Goal: Task Accomplishment & Management: Manage account settings

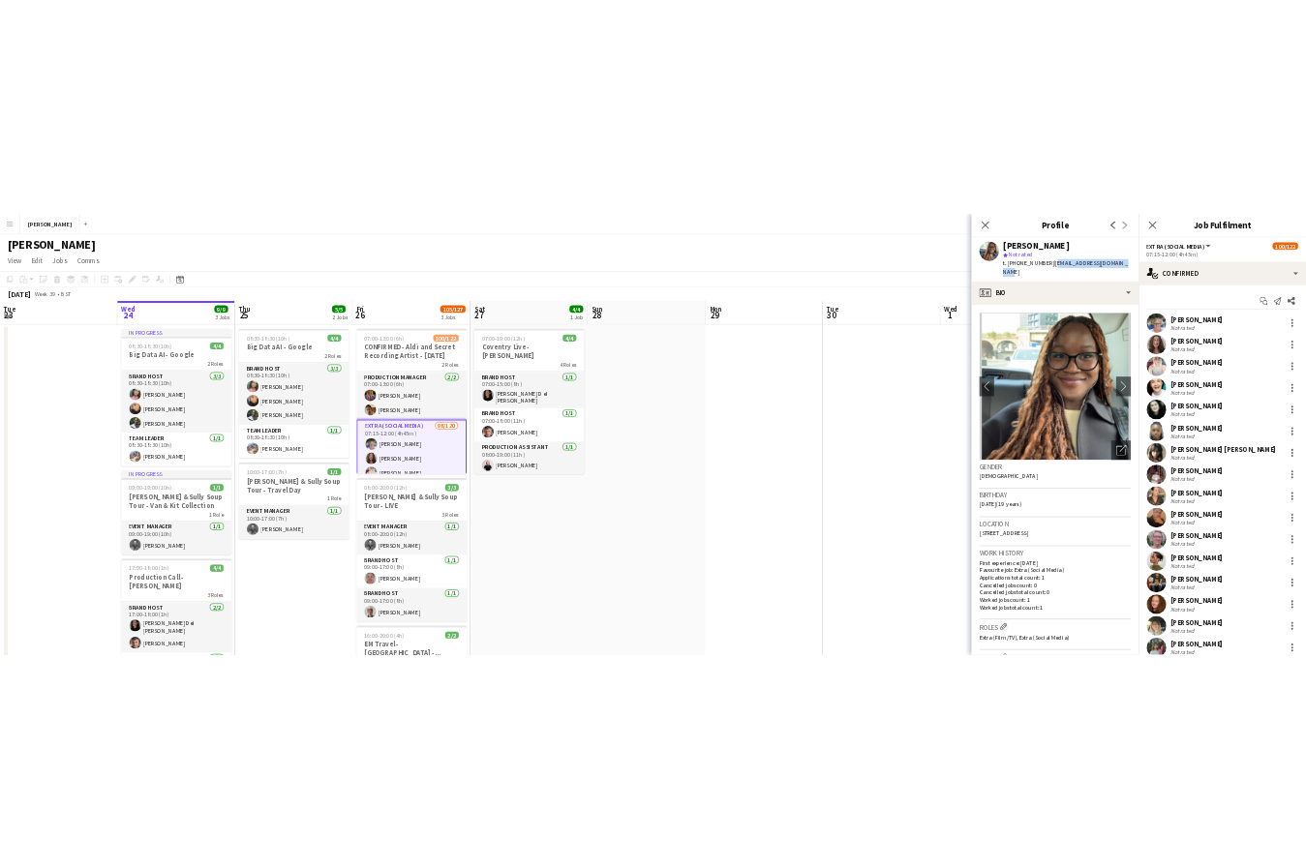
scroll to position [3756, 0]
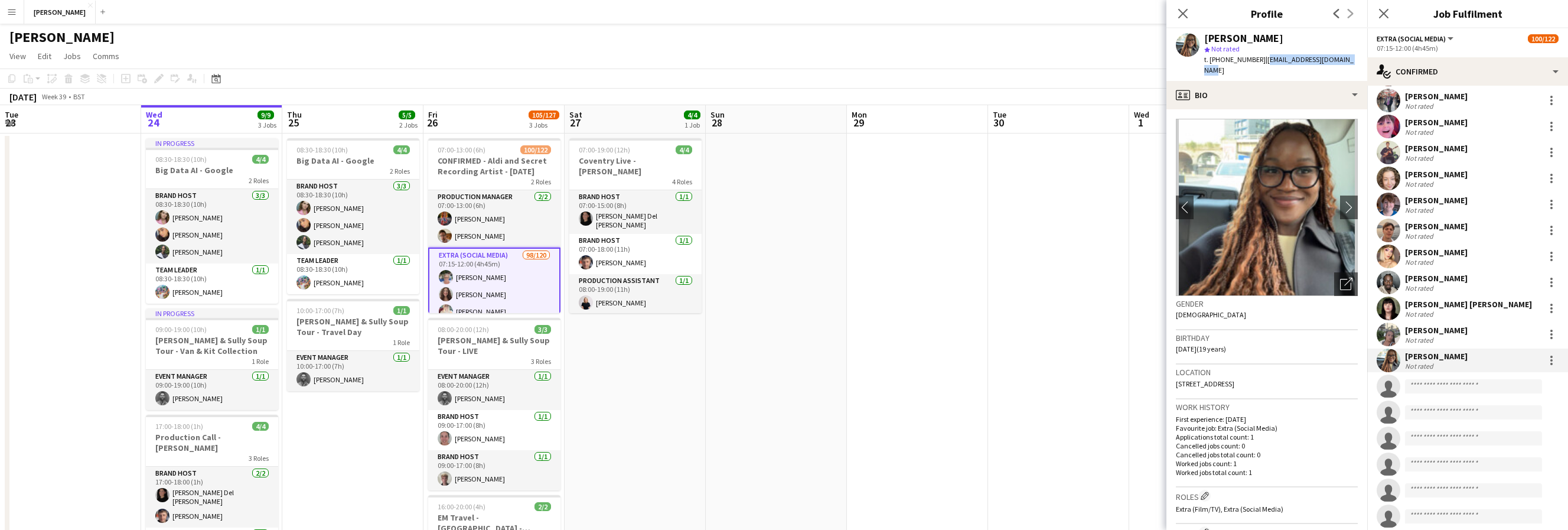
click at [12, 9] on app-icon "Menu" at bounding box center [12, 12] width 9 height 9
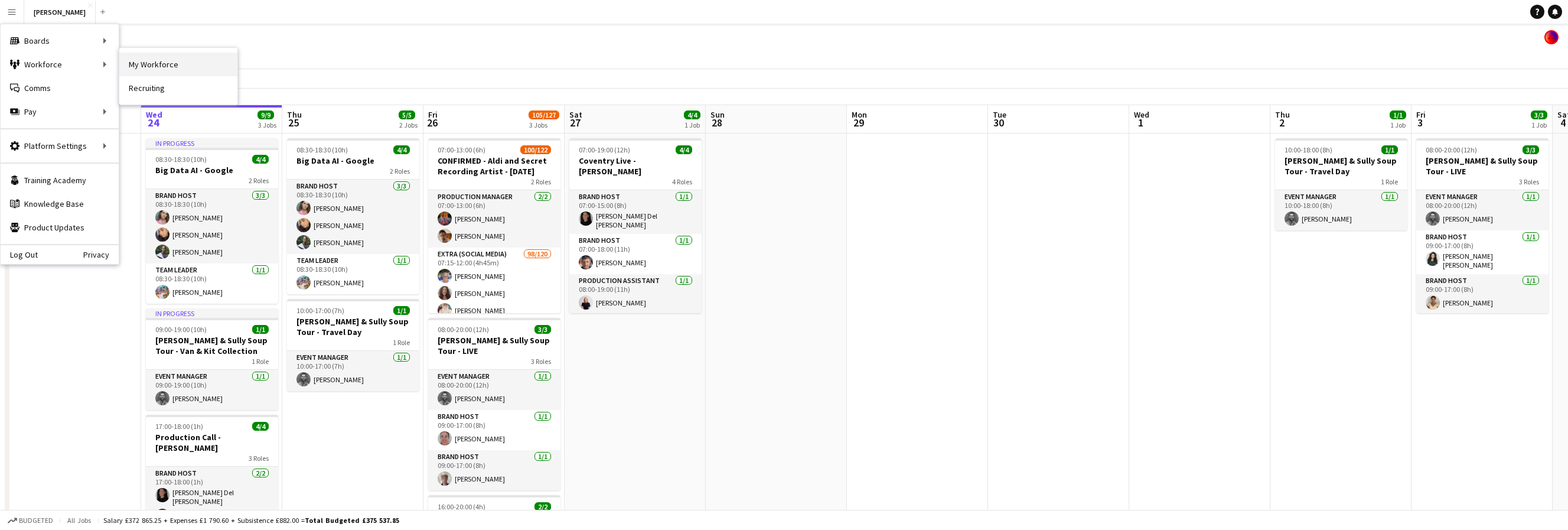
click at [178, 67] on link "My Workforce" at bounding box center [179, 64] width 118 height 24
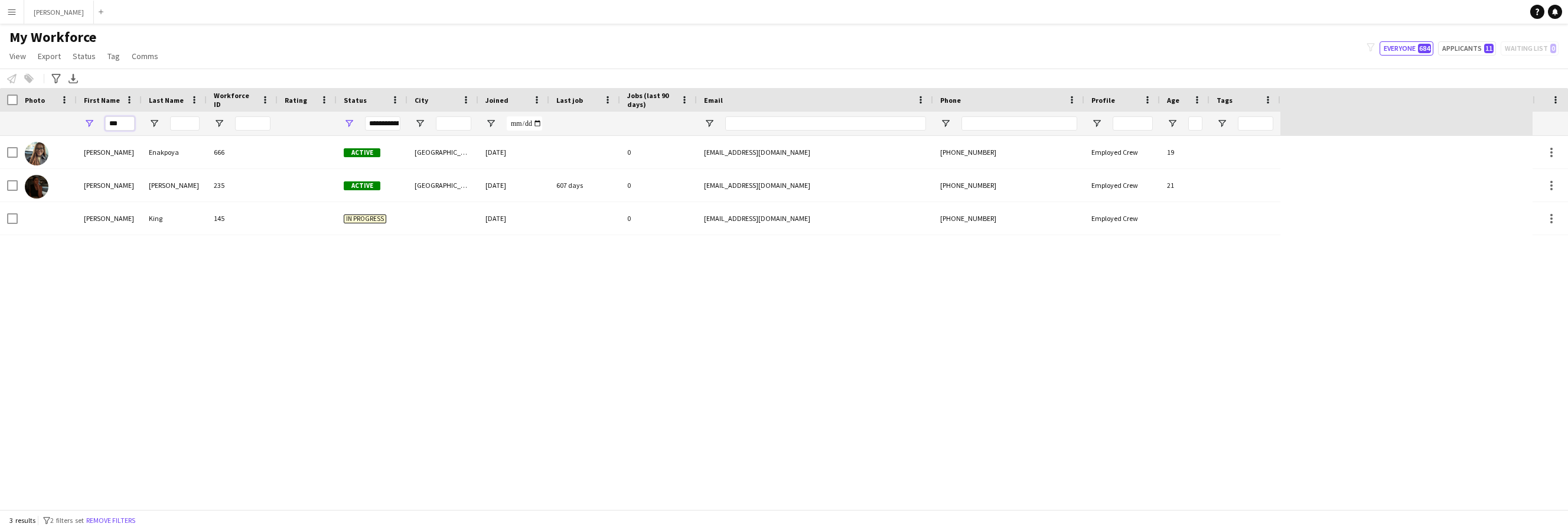
drag, startPoint x: 129, startPoint y: 123, endPoint x: 95, endPoint y: 126, distance: 34.1
click at [95, 126] on div "***" at bounding box center [109, 123] width 65 height 24
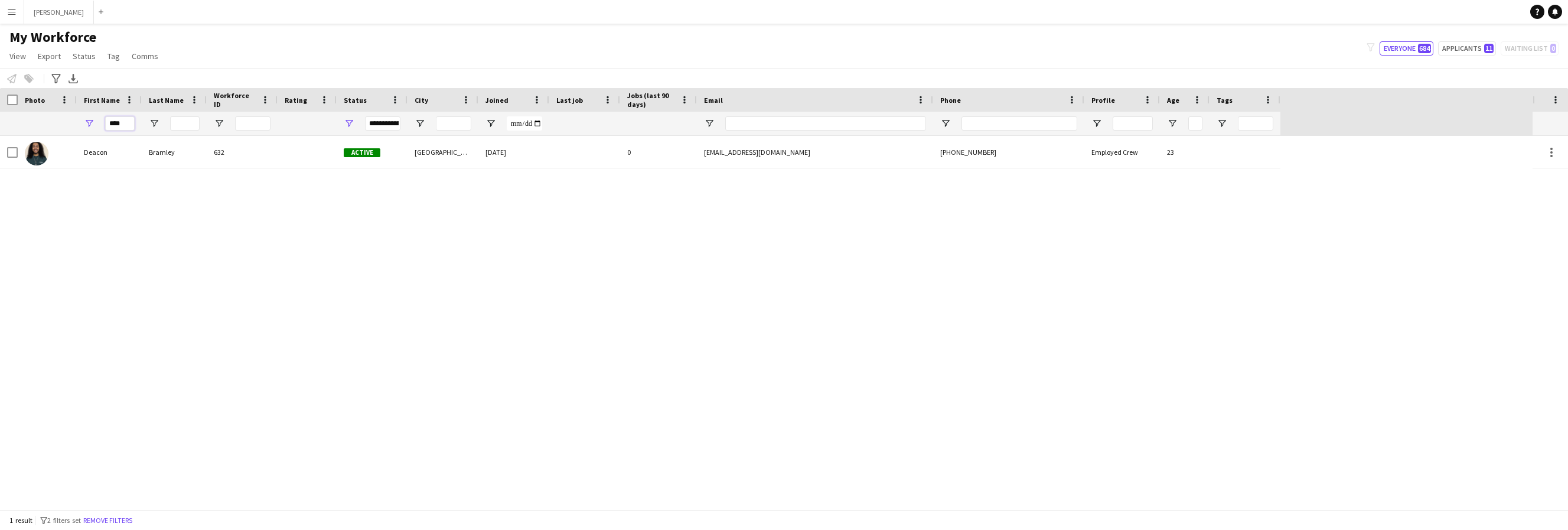
drag, startPoint x: 129, startPoint y: 122, endPoint x: 92, endPoint y: 122, distance: 37.0
click at [92, 122] on div "****" at bounding box center [109, 123] width 65 height 24
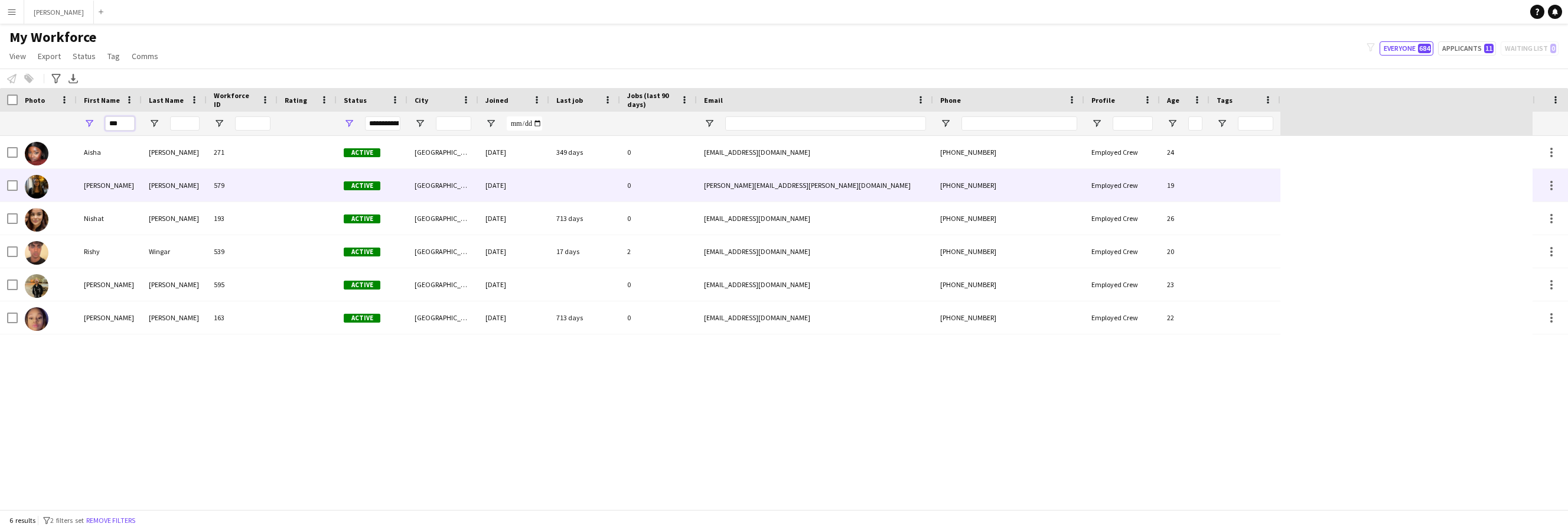
type input "***"
click at [93, 186] on div "[PERSON_NAME]" at bounding box center [109, 185] width 65 height 32
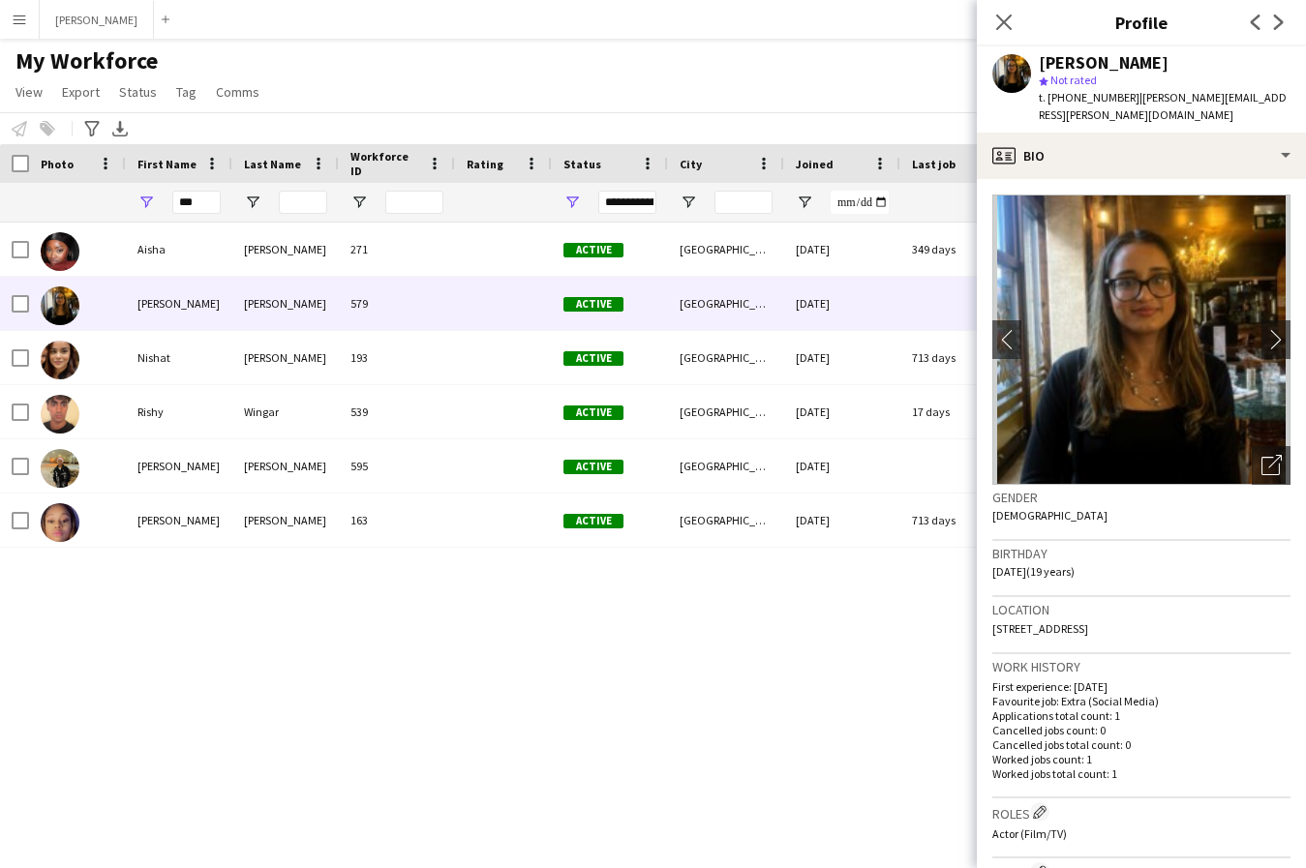
click at [23, 12] on app-icon "Menu" at bounding box center [19, 19] width 15 height 15
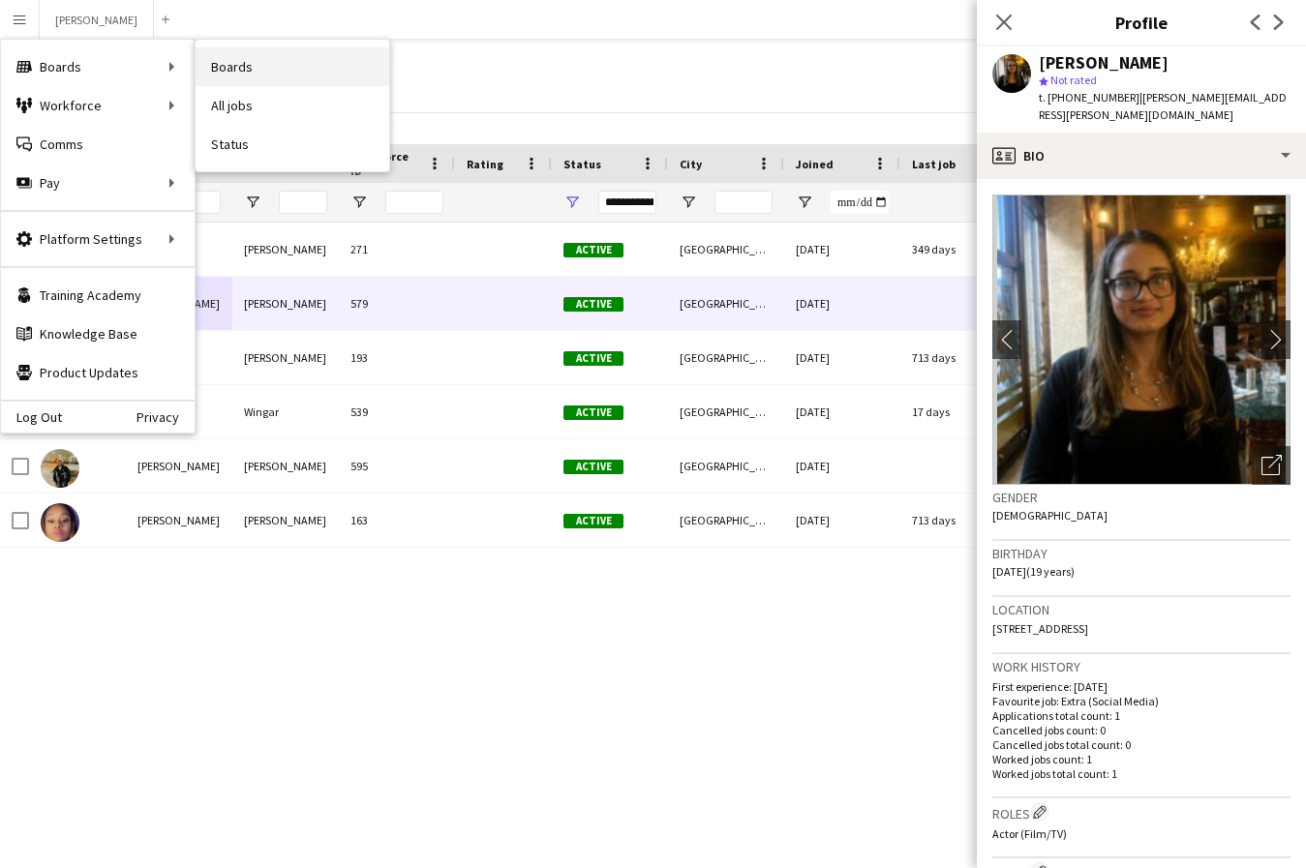
click at [267, 55] on link "Boards" at bounding box center [293, 66] width 194 height 39
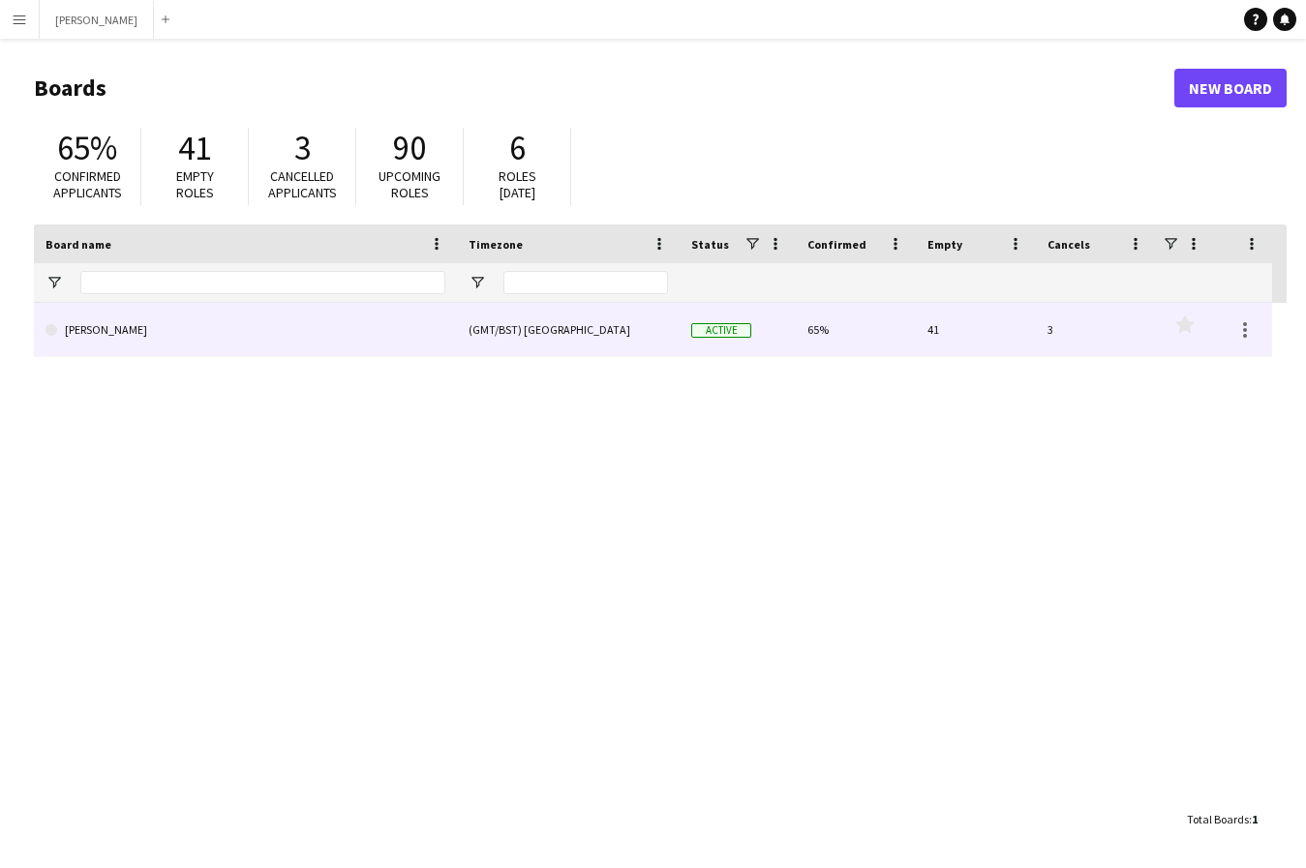
click at [409, 327] on link "[PERSON_NAME]" at bounding box center [245, 330] width 400 height 54
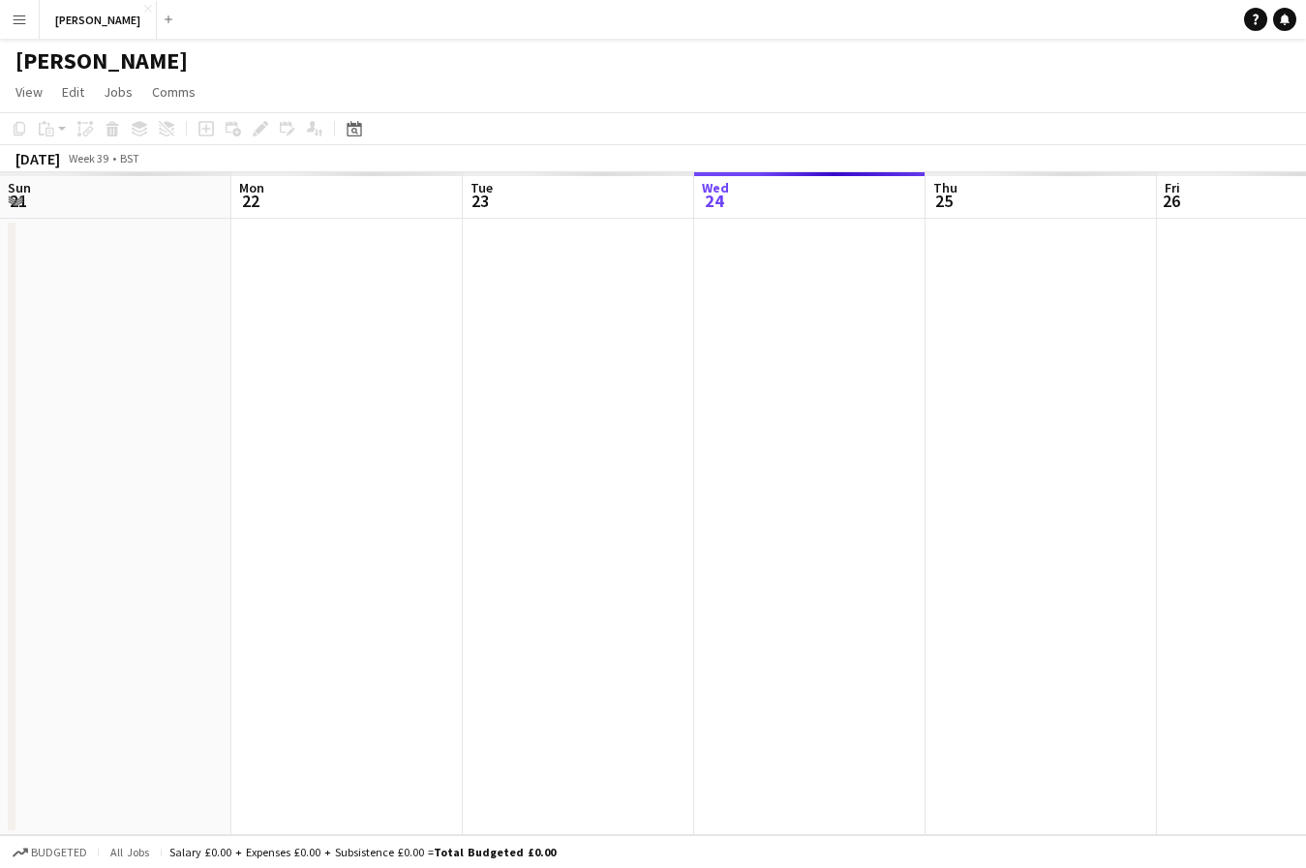
scroll to position [0, 463]
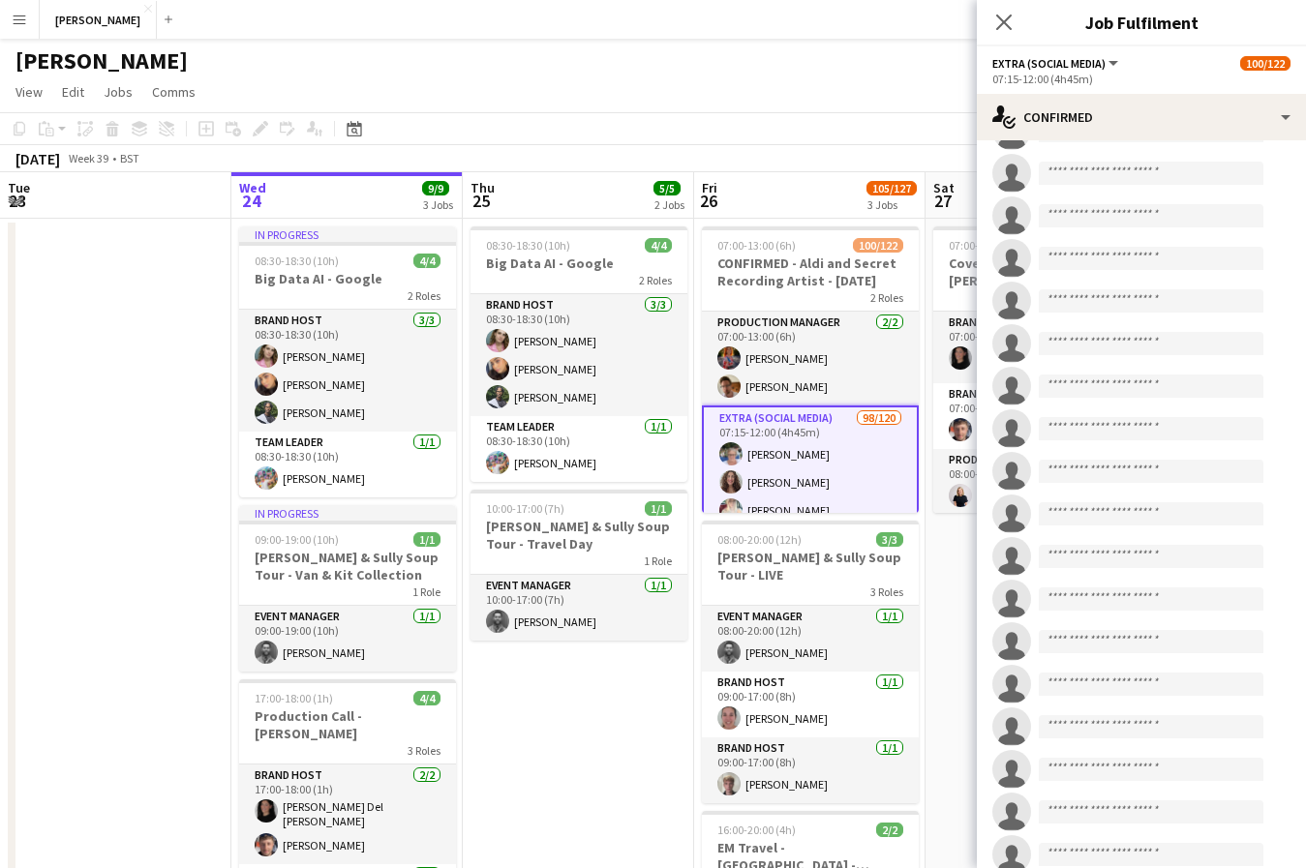
scroll to position [4094, 0]
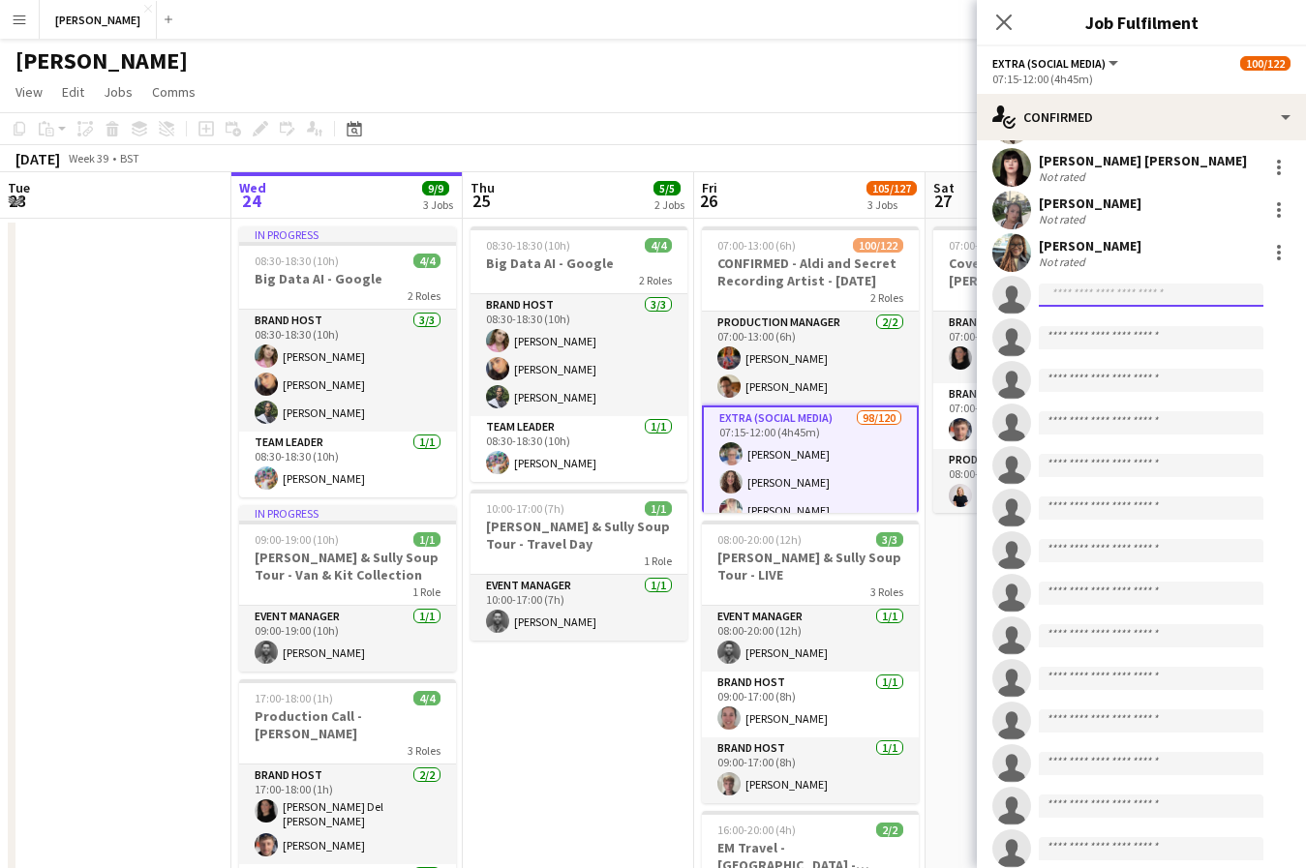
click at [1092, 293] on input at bounding box center [1151, 295] width 225 height 23
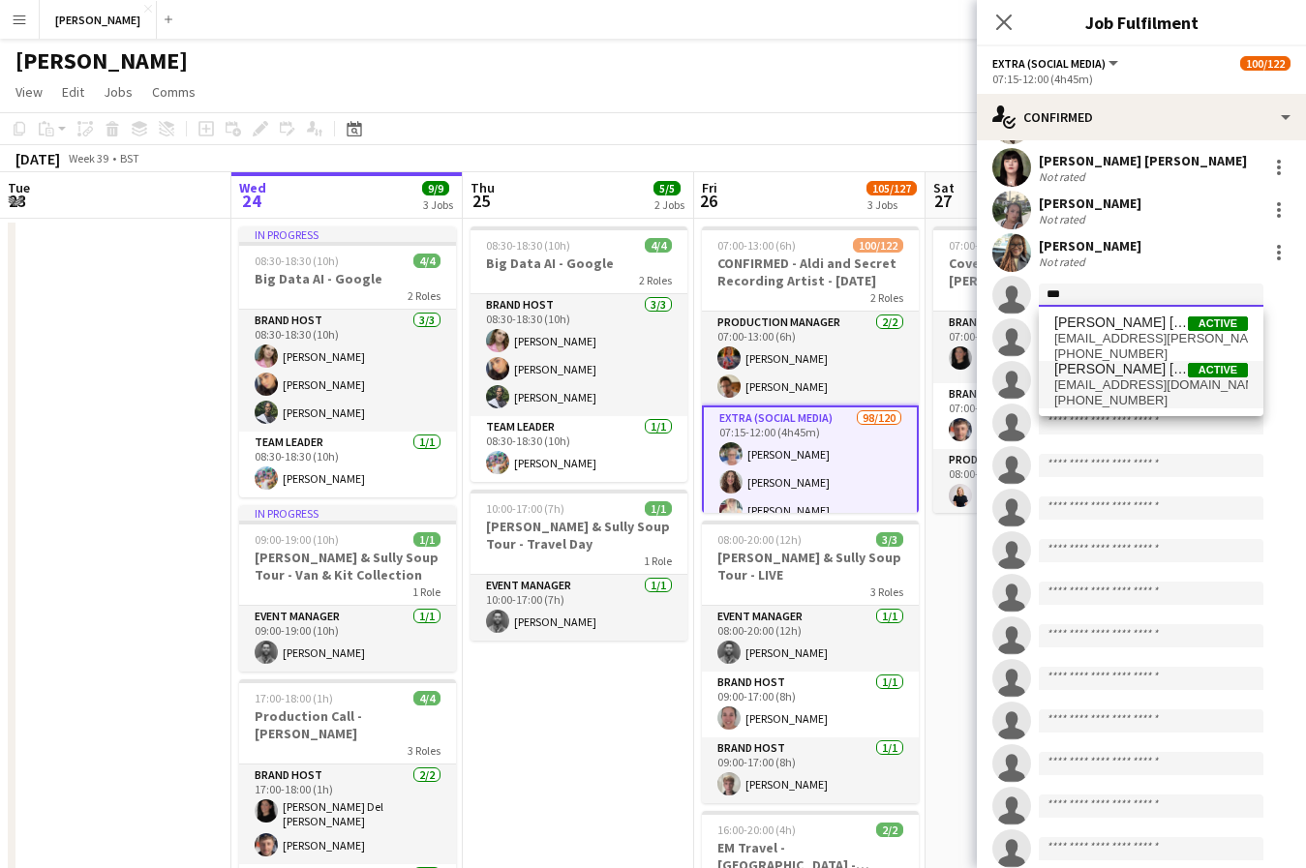
type input "***"
click at [1117, 368] on span "[PERSON_NAME] [PERSON_NAME]" at bounding box center [1121, 369] width 134 height 16
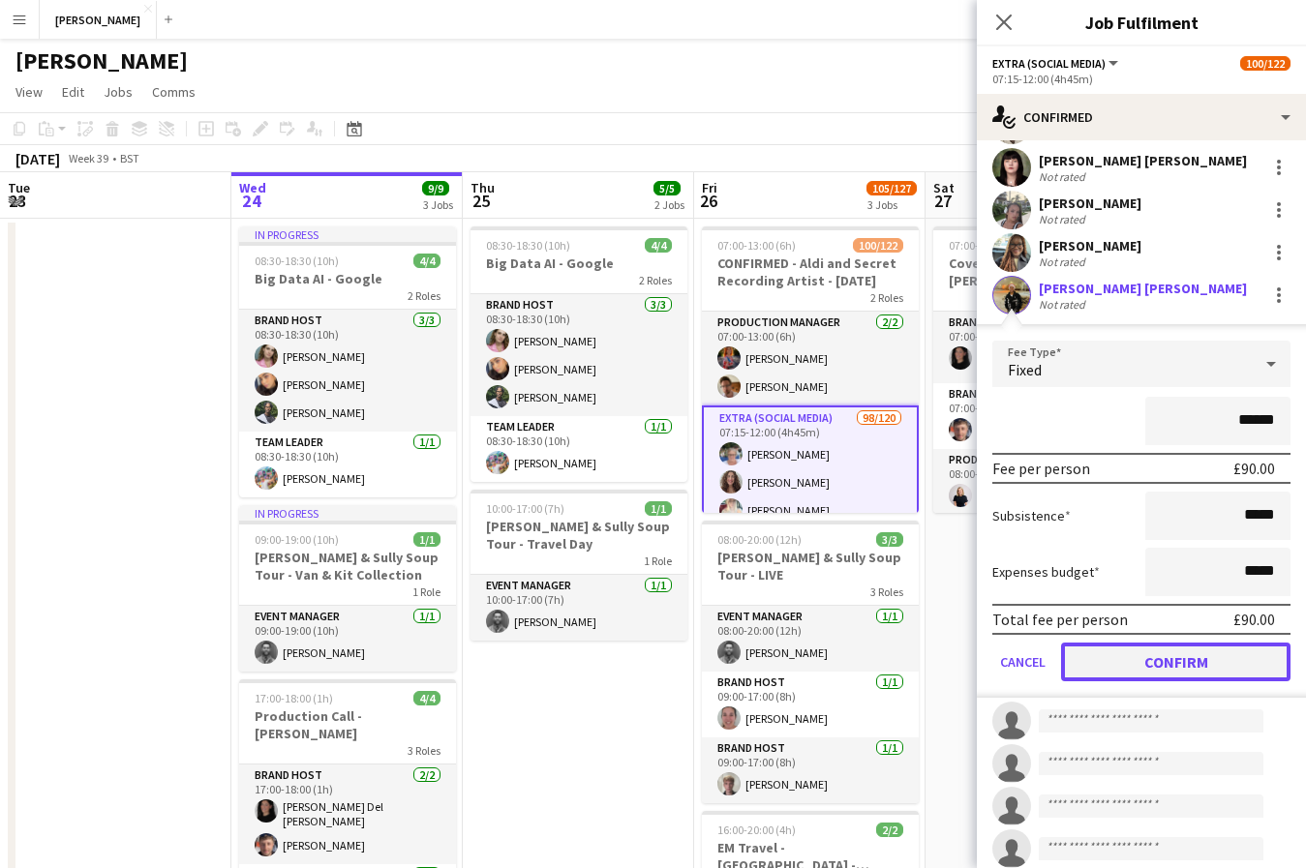
click at [1177, 658] on button "Confirm" at bounding box center [1175, 662] width 229 height 39
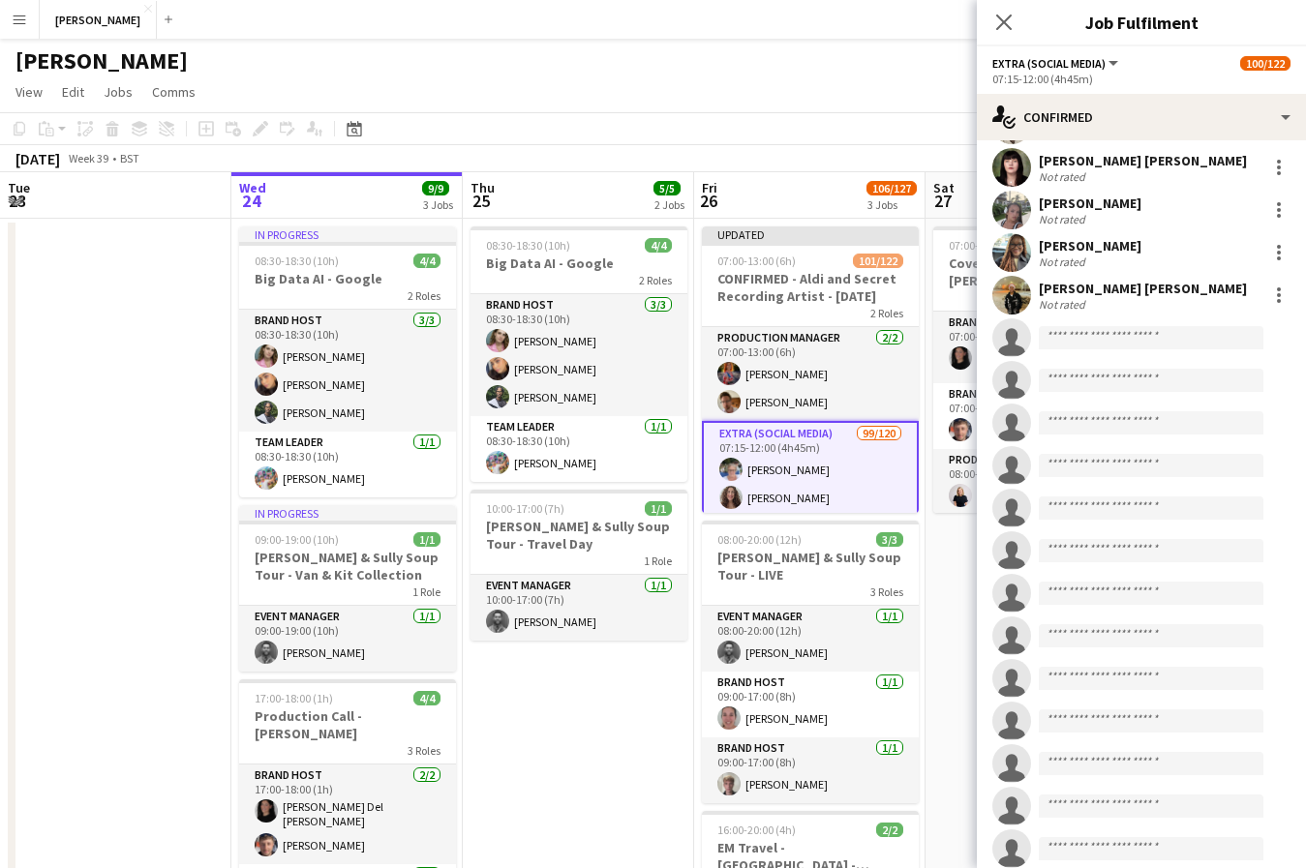
click at [875, 129] on app-toolbar "Copy Paste Paste Command V Paste with crew Command Shift V Paste linked Job [GE…" at bounding box center [653, 128] width 1306 height 33
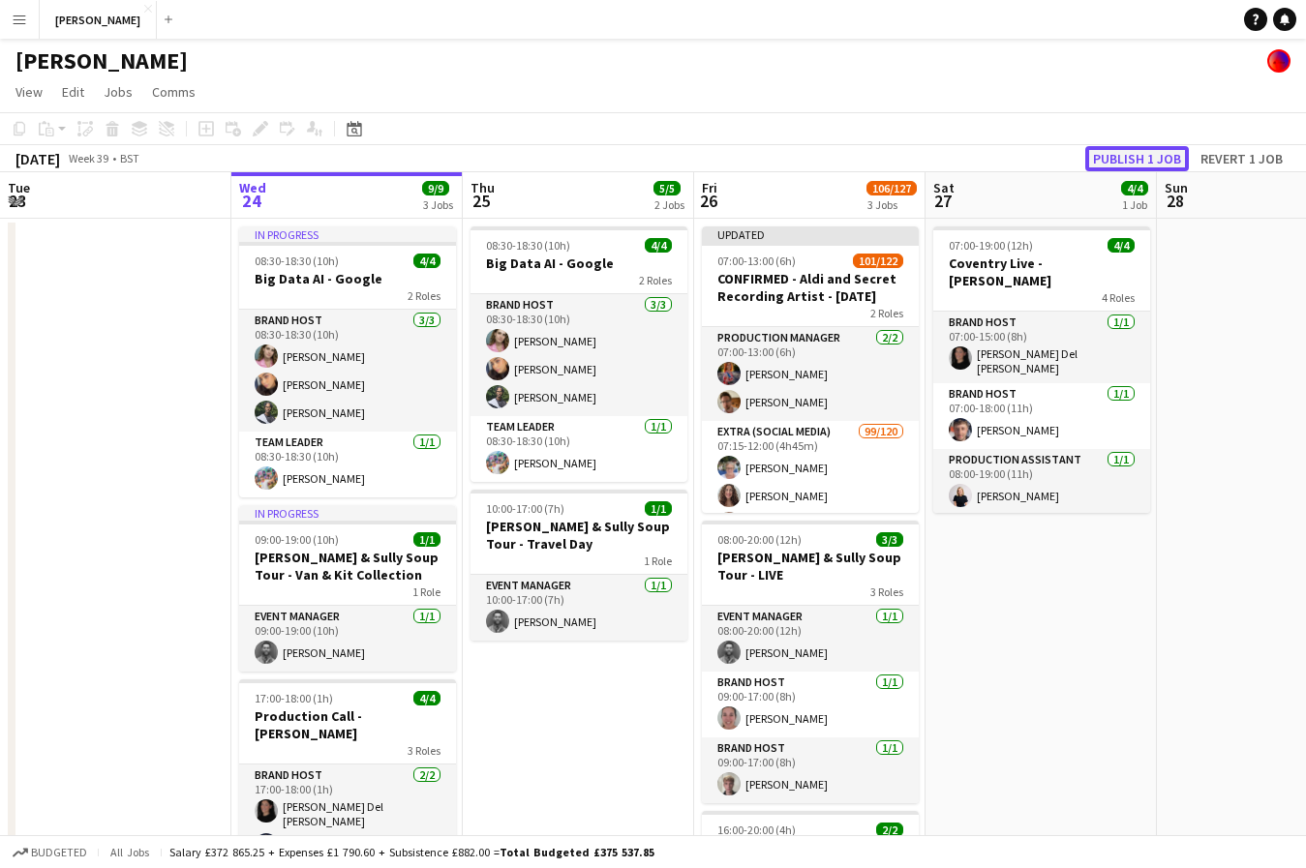
click at [1146, 158] on button "Publish 1 job" at bounding box center [1137, 158] width 104 height 25
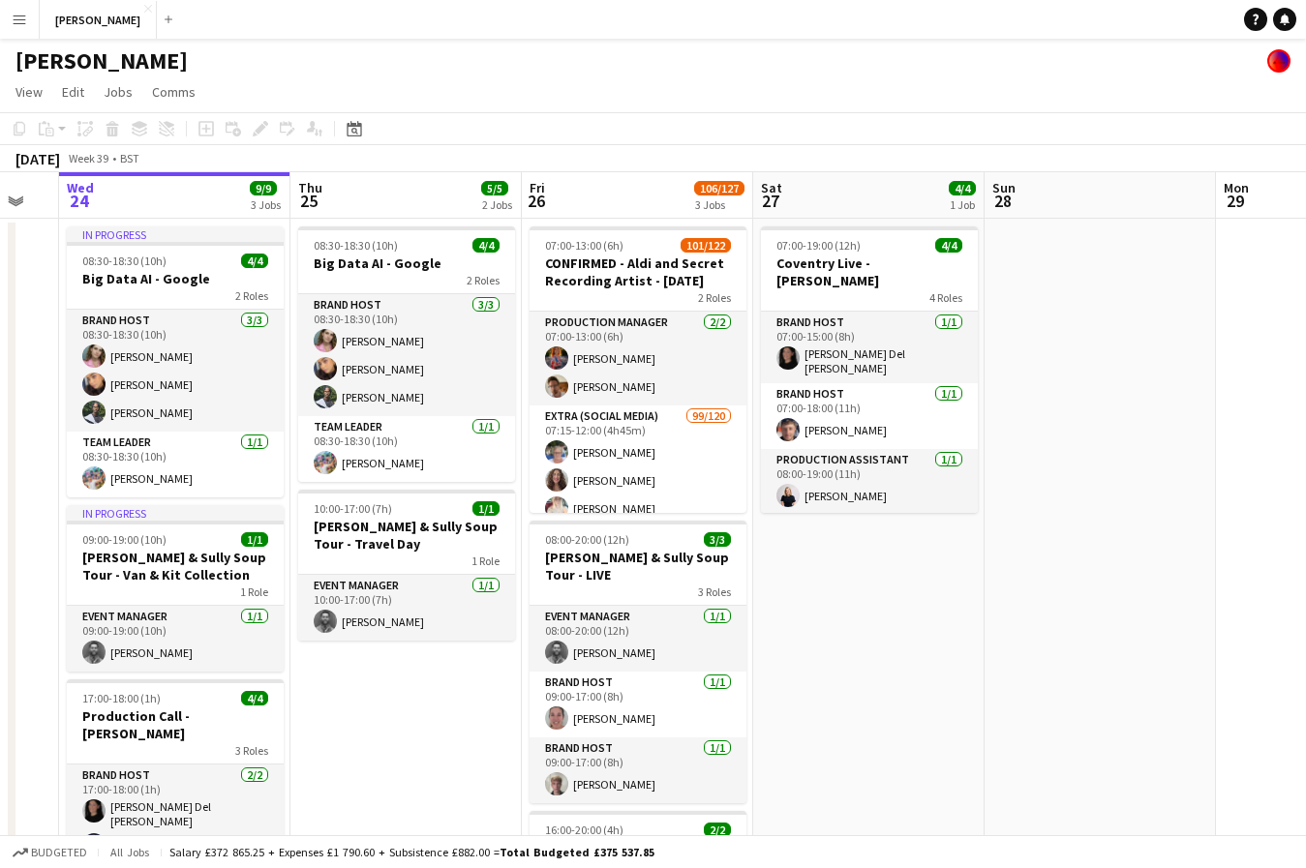
scroll to position [0, 419]
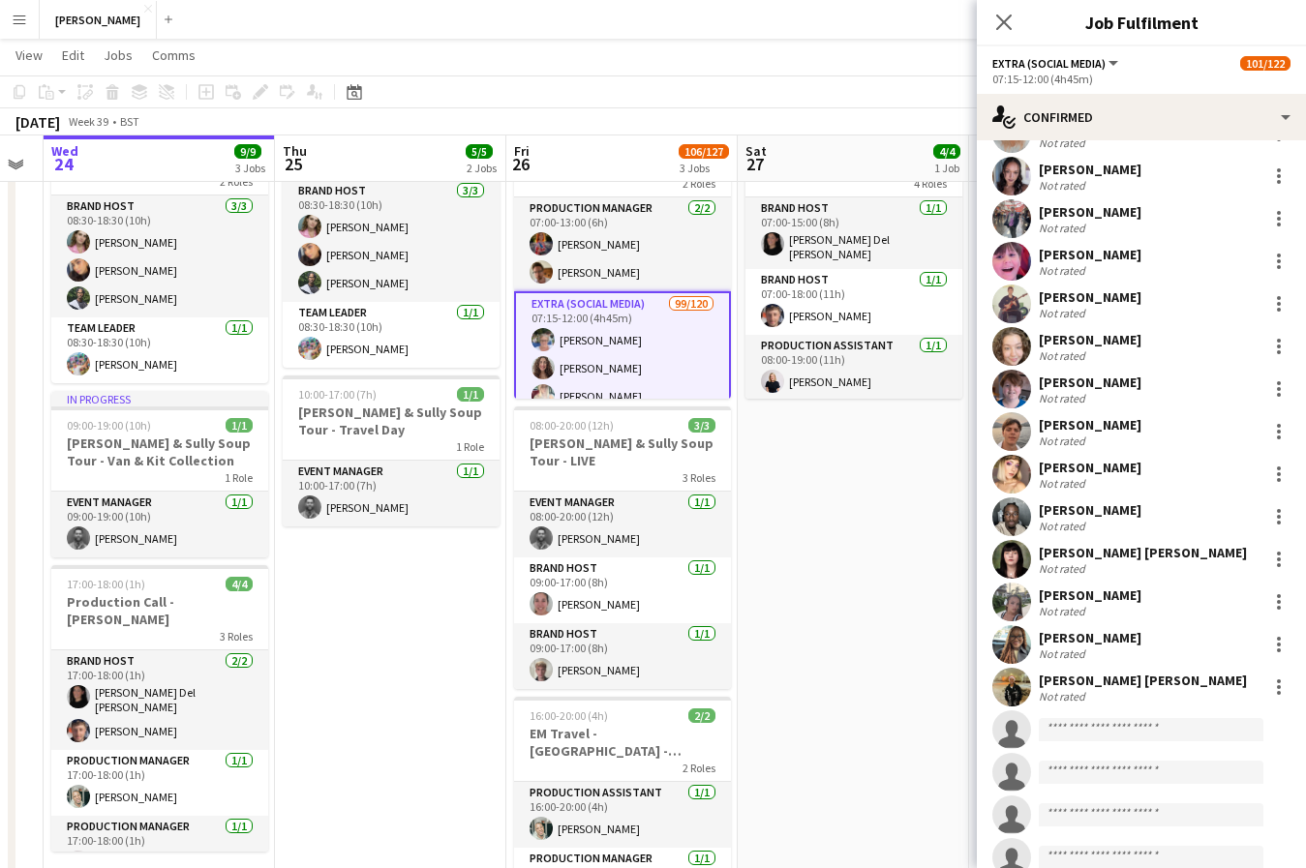
scroll to position [3697, 0]
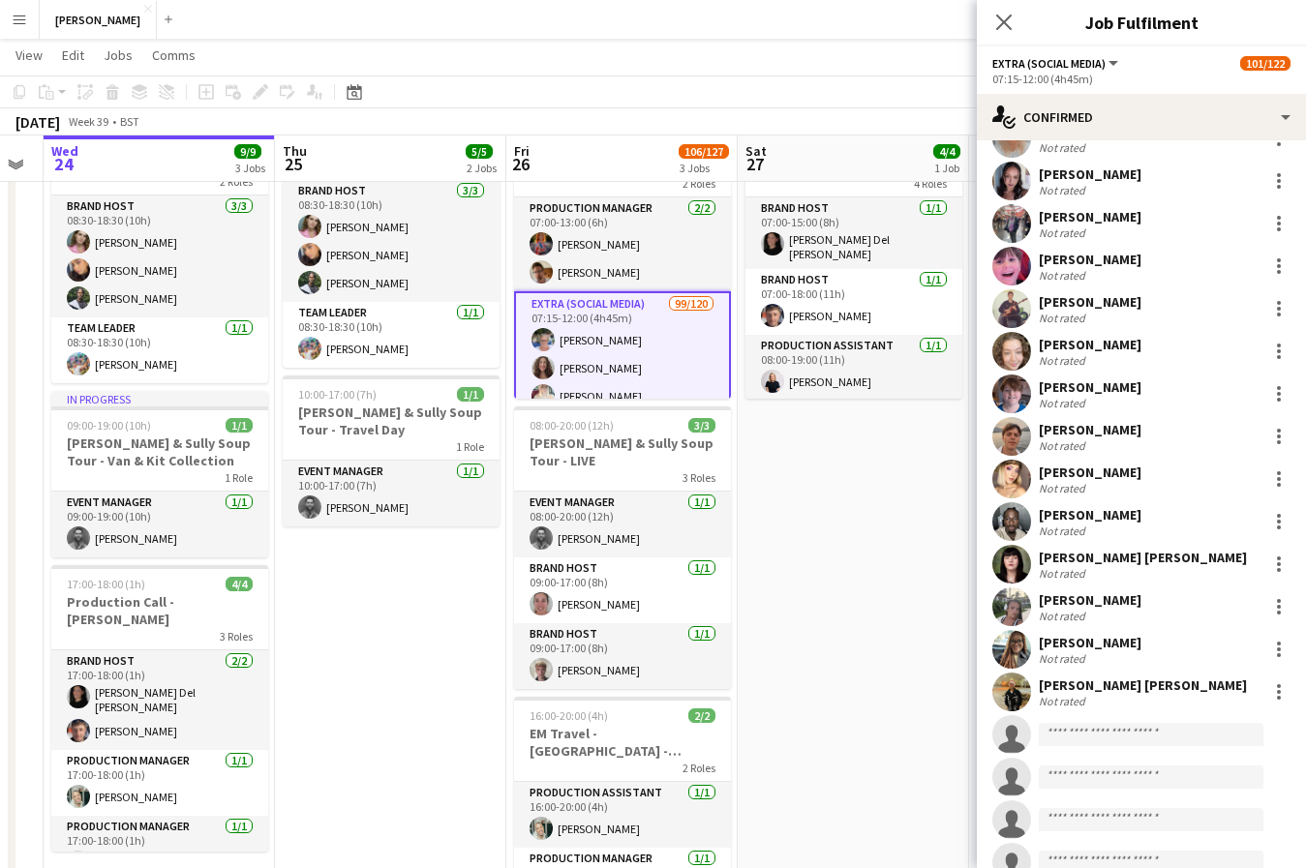
click at [871, 526] on app-date-cell "07:00-19:00 (12h) 4/4 [GEOGRAPHIC_DATA] Live - [PERSON_NAME] 4 Roles Brand Host…" at bounding box center [853, 530] width 231 height 851
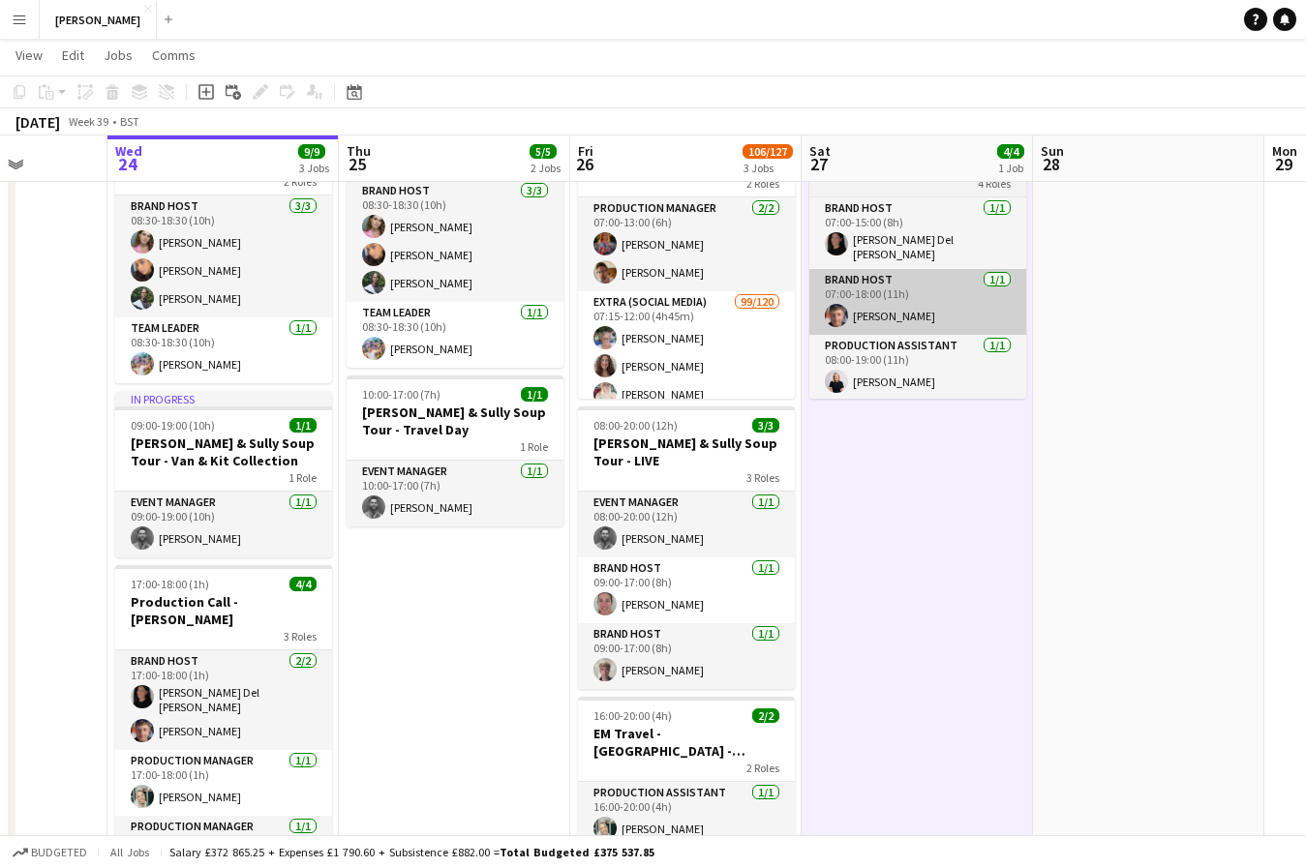
scroll to position [0, 488]
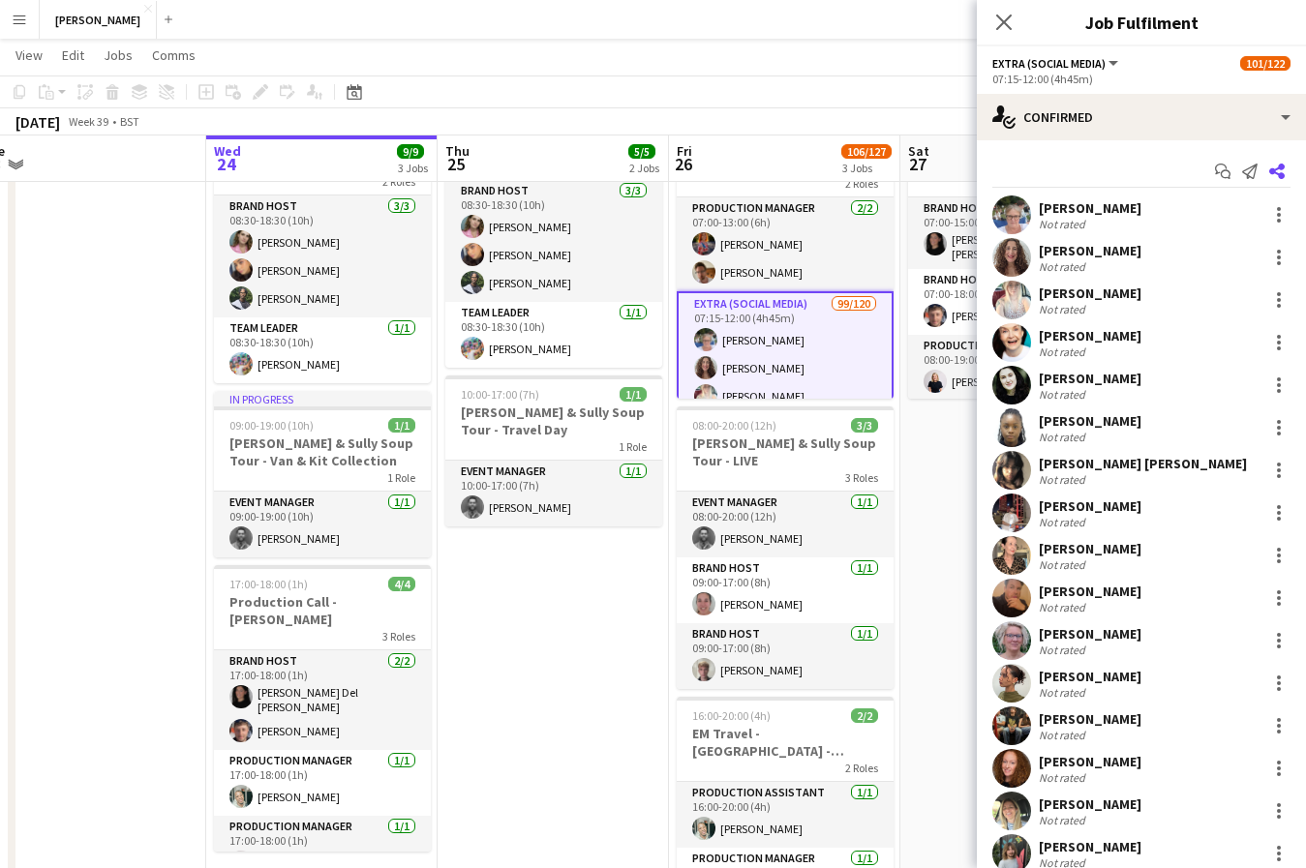
click at [1279, 169] on icon at bounding box center [1276, 171] width 15 height 15
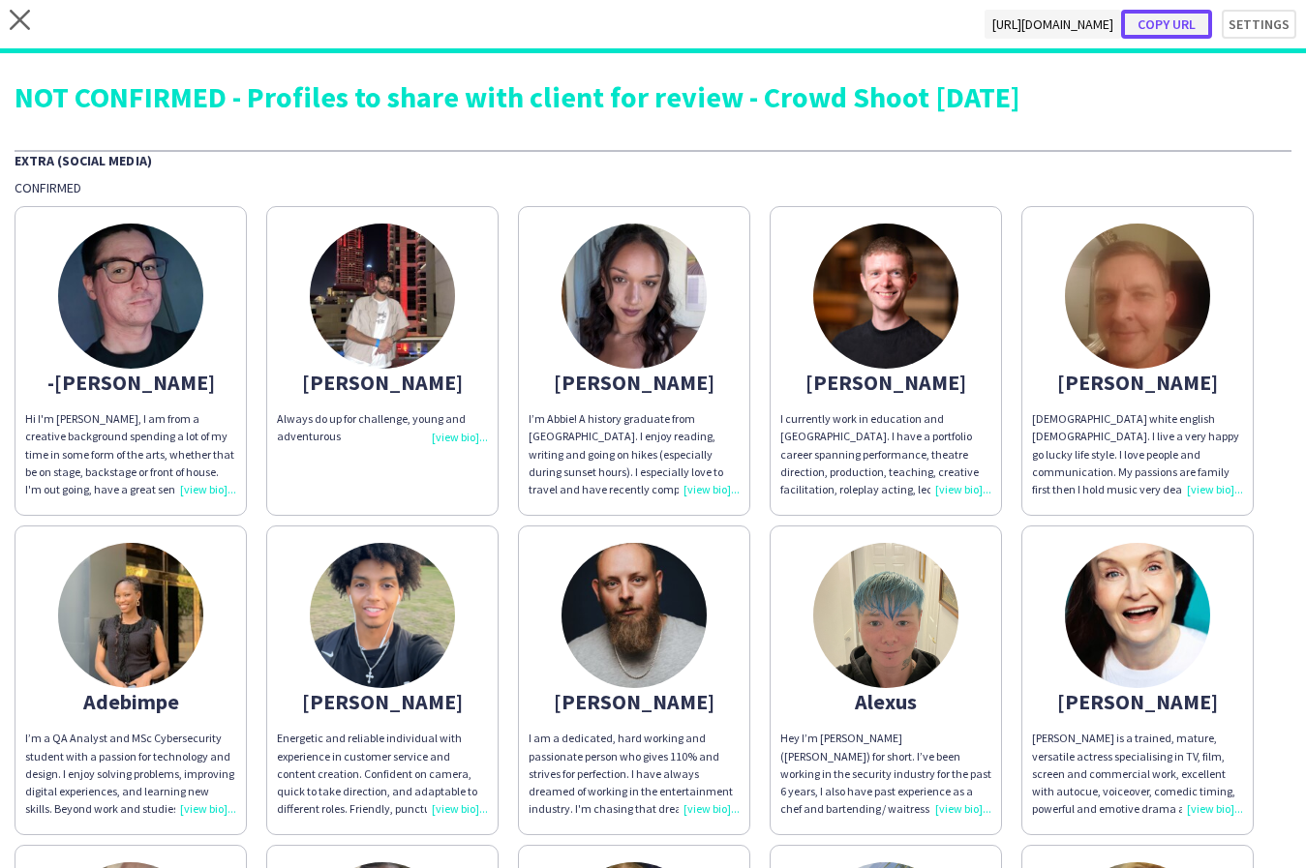
click at [1193, 27] on button "Copy url" at bounding box center [1166, 24] width 91 height 29
click at [22, 18] on icon "close" at bounding box center [20, 20] width 20 height 20
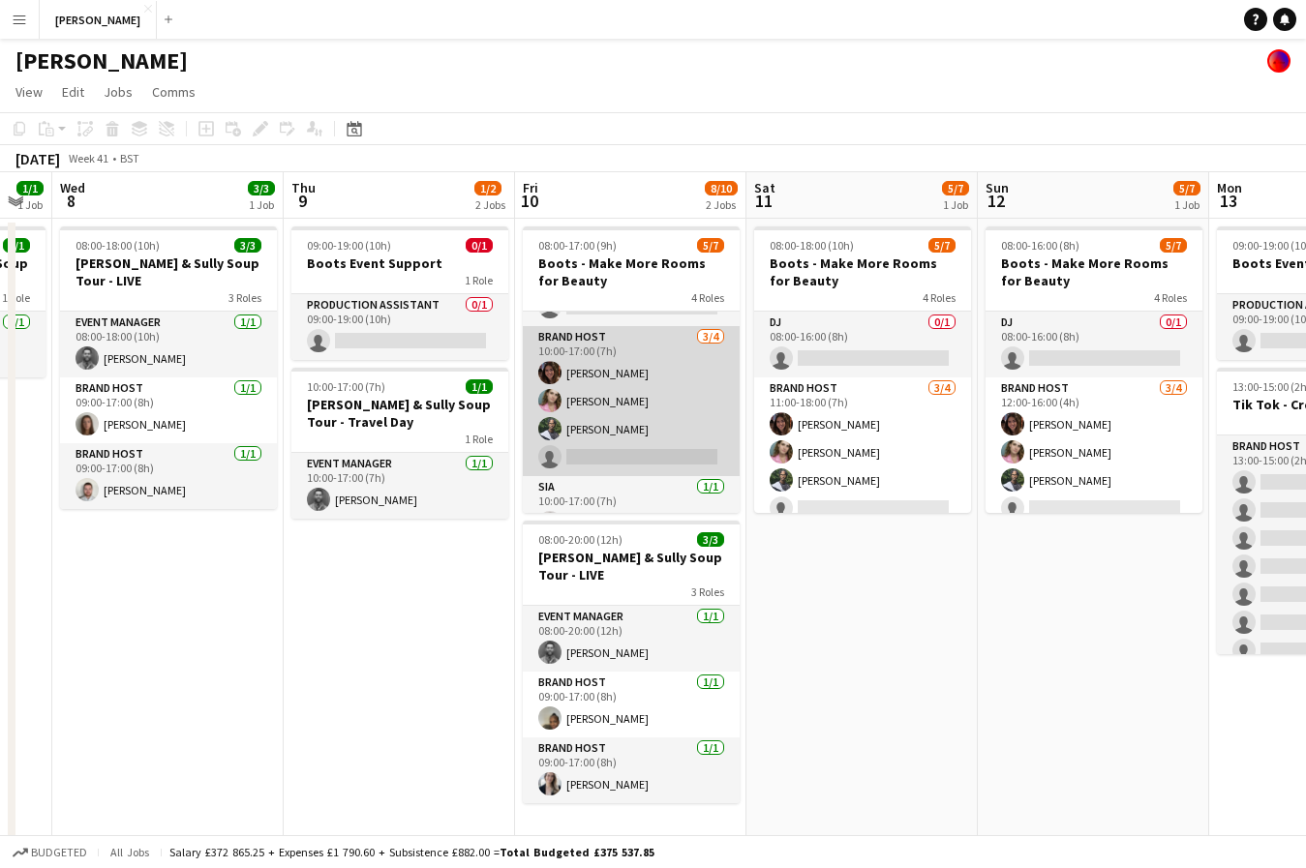
scroll to position [59, 0]
click at [628, 447] on app-card-role "Brand Host [DATE] 10:00-17:00 (7h) [PERSON_NAME] [PERSON_NAME] [PERSON_NAME] si…" at bounding box center [631, 393] width 217 height 150
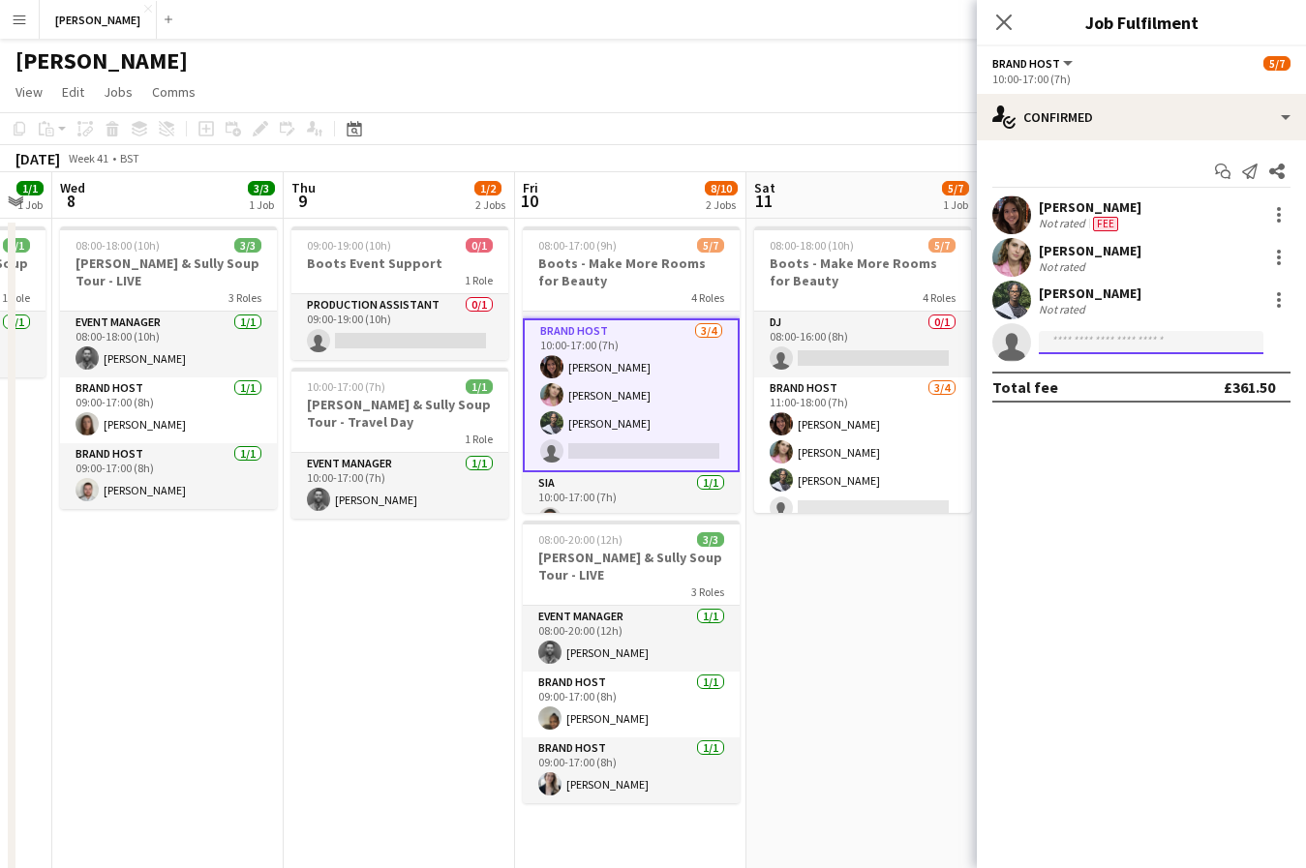
click at [1089, 342] on input at bounding box center [1151, 342] width 225 height 23
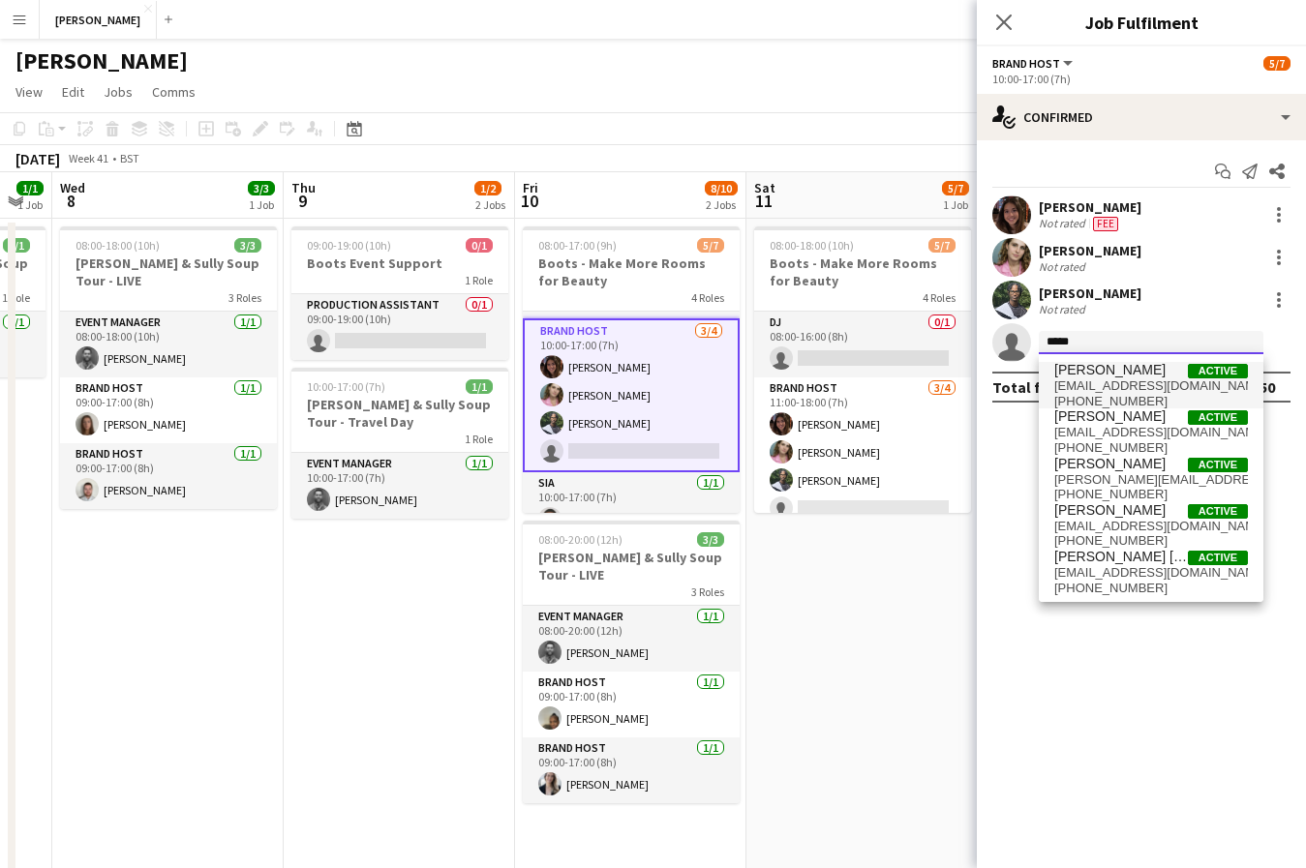
type input "*****"
click at [1106, 366] on span "[PERSON_NAME]" at bounding box center [1109, 370] width 111 height 16
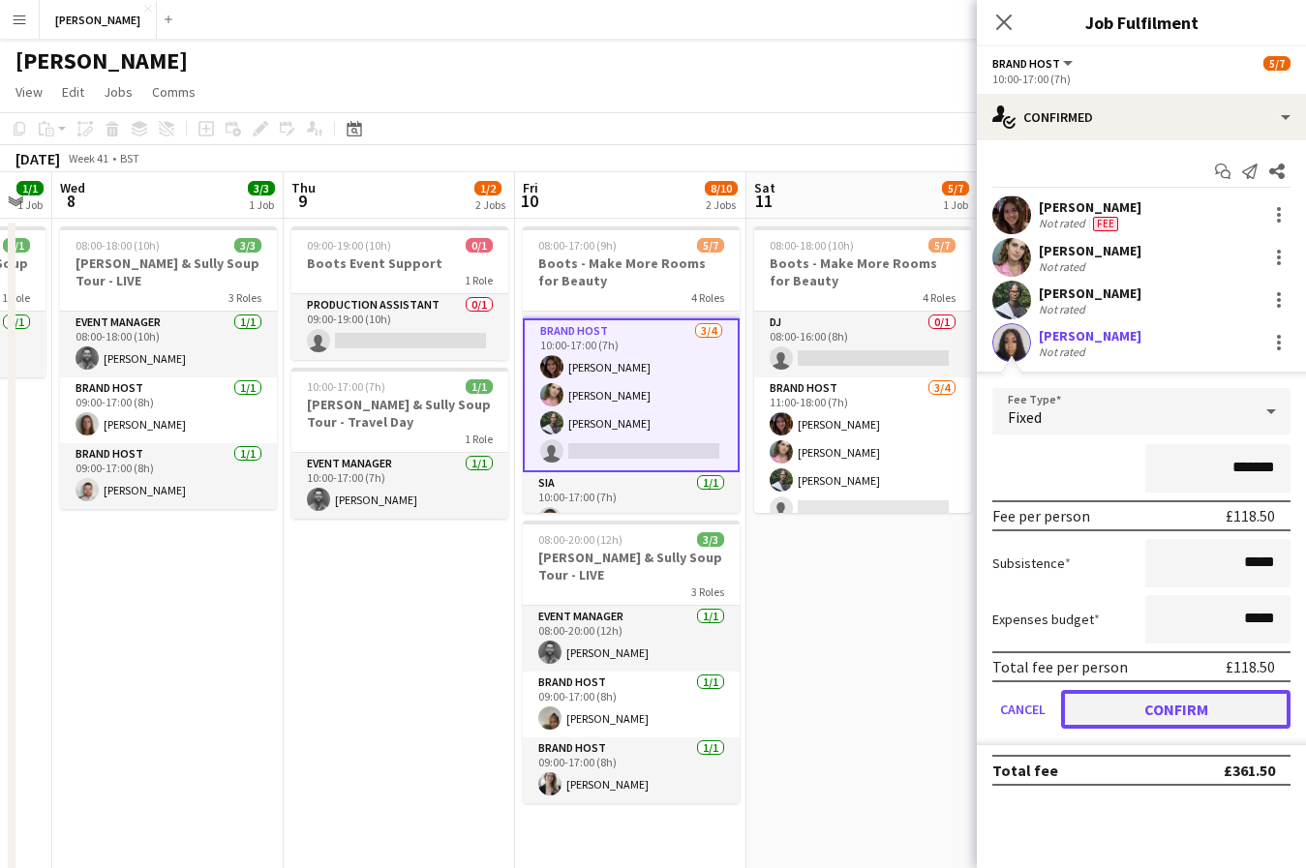
click at [1170, 712] on button "Confirm" at bounding box center [1175, 709] width 229 height 39
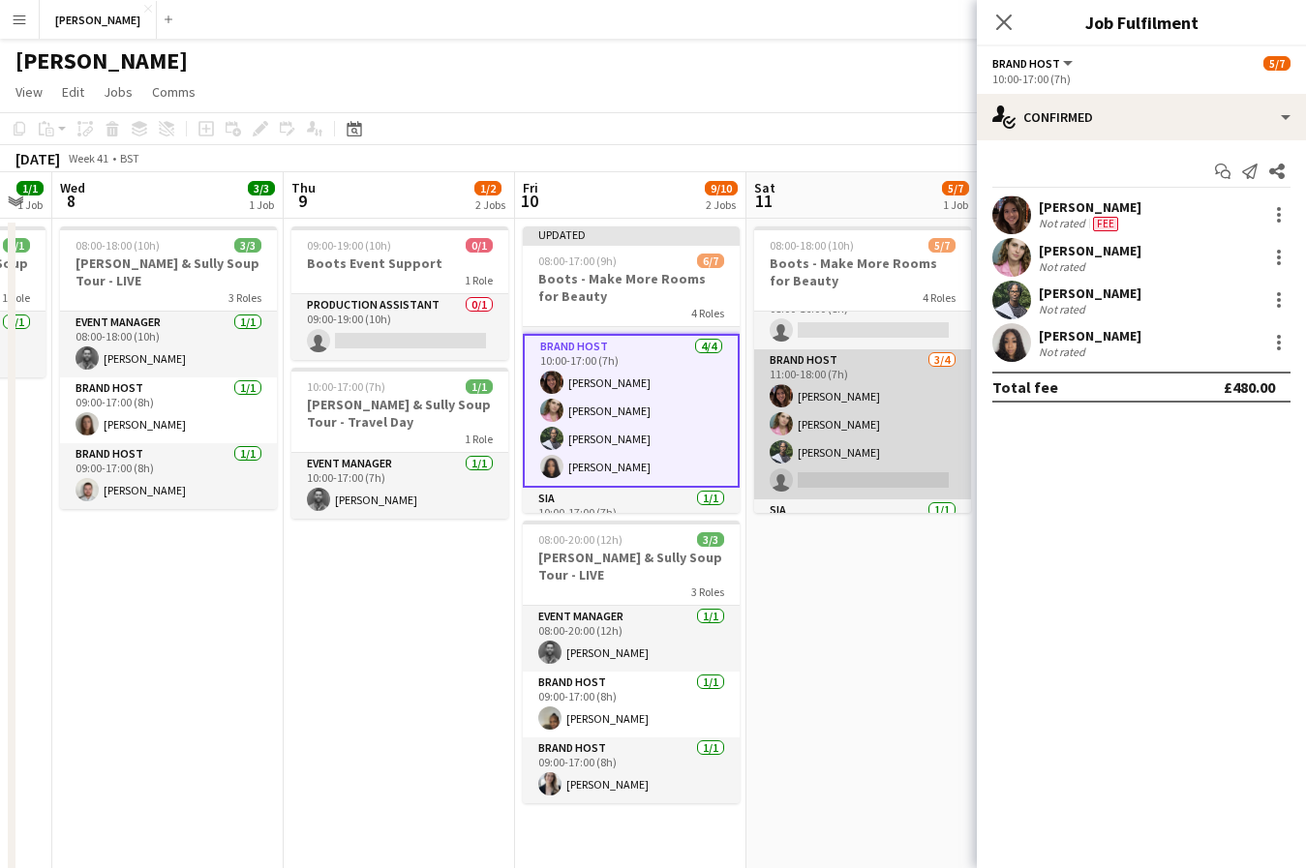
scroll to position [31, 0]
click at [871, 472] on app-card-role "Brand Host [DATE] 11:00-18:00 (7h) [PERSON_NAME] [PERSON_NAME] [PERSON_NAME] si…" at bounding box center [862, 422] width 217 height 150
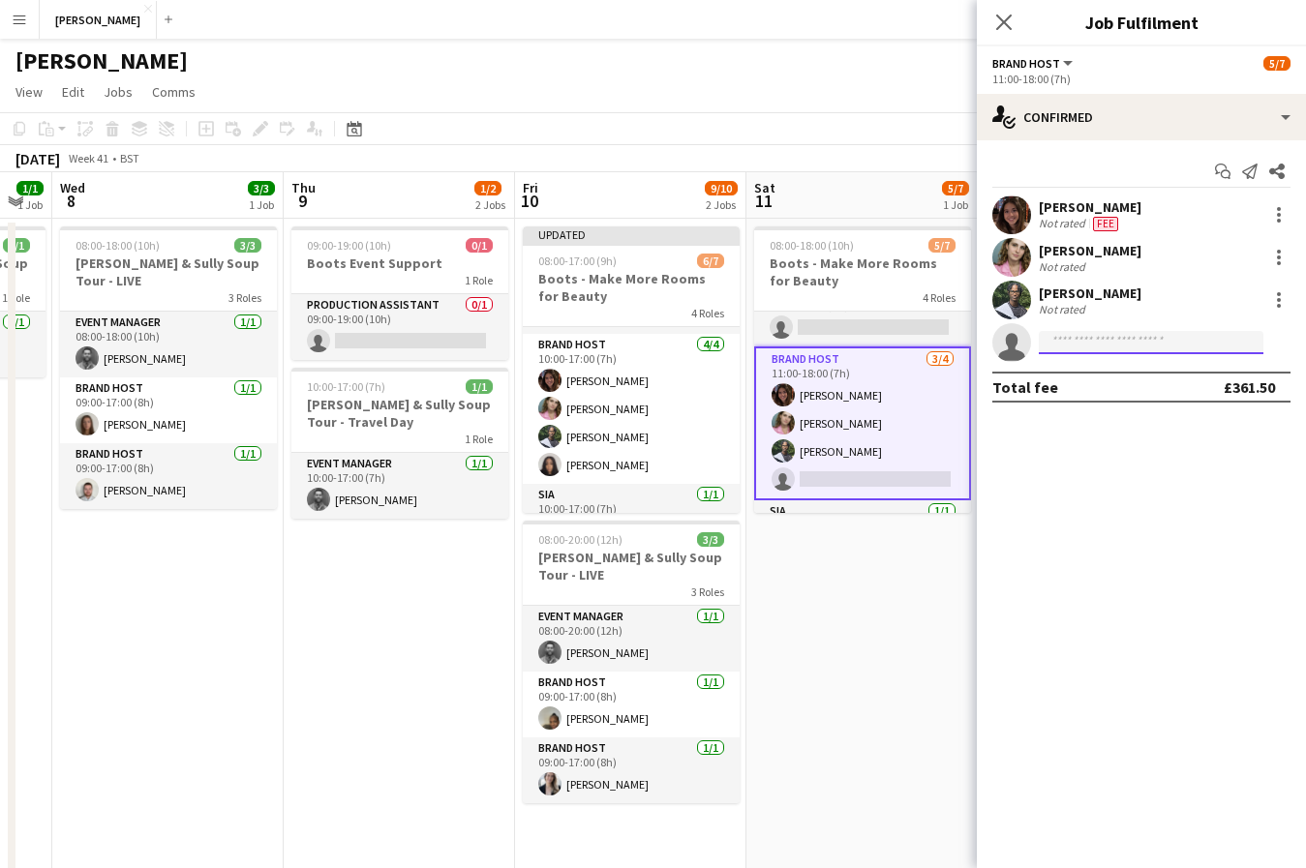
click at [1140, 347] on input at bounding box center [1151, 342] width 225 height 23
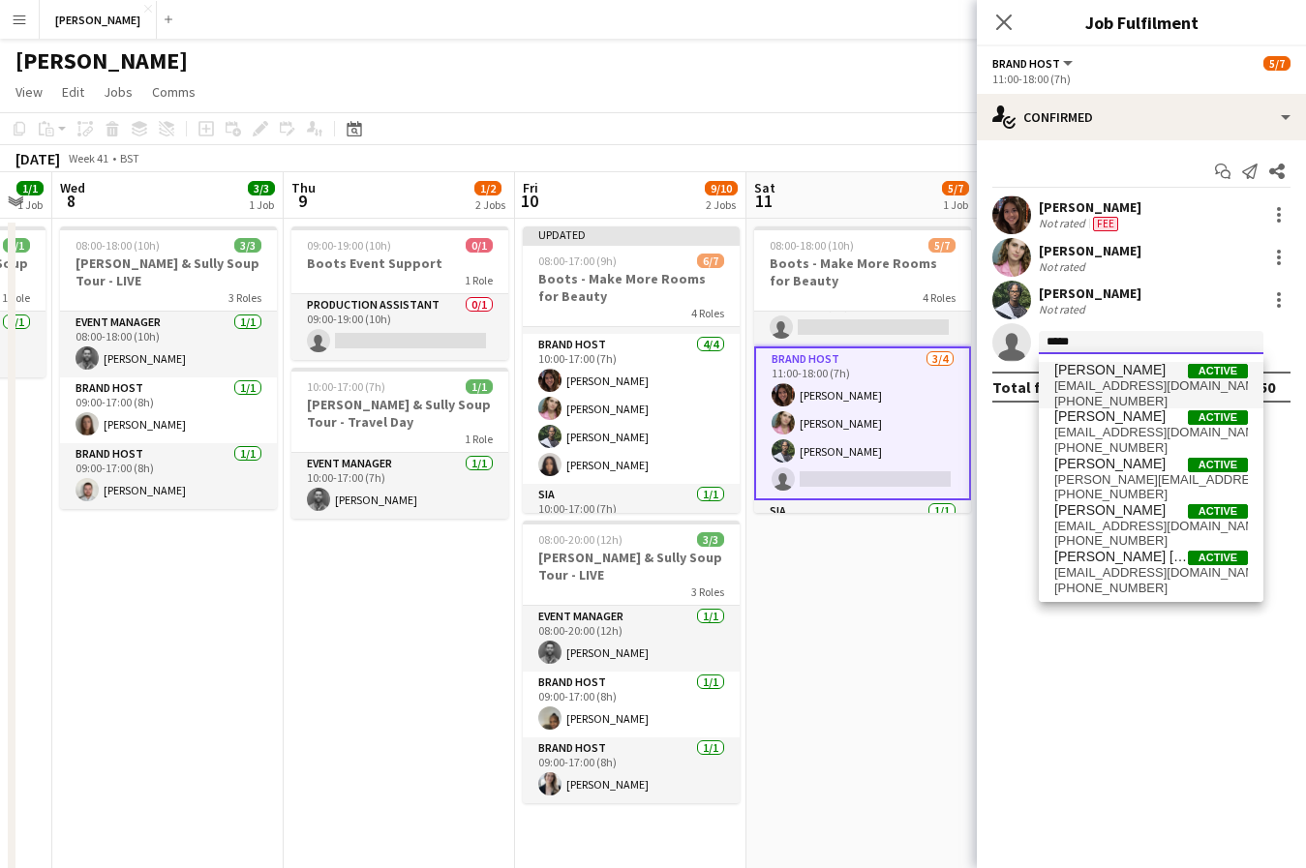
type input "*****"
click at [1159, 369] on span "[PERSON_NAME]" at bounding box center [1109, 370] width 111 height 16
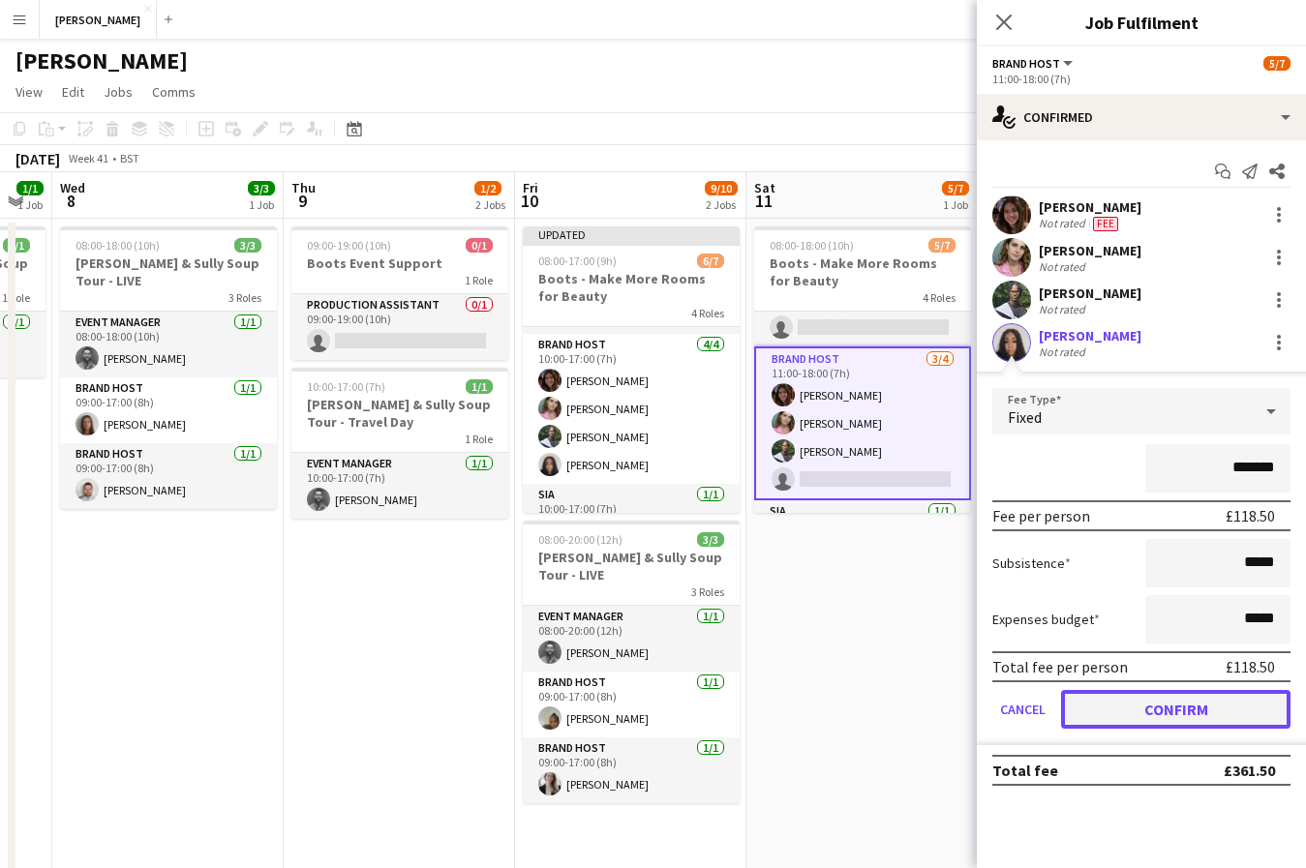
click at [1218, 710] on button "Confirm" at bounding box center [1175, 709] width 229 height 39
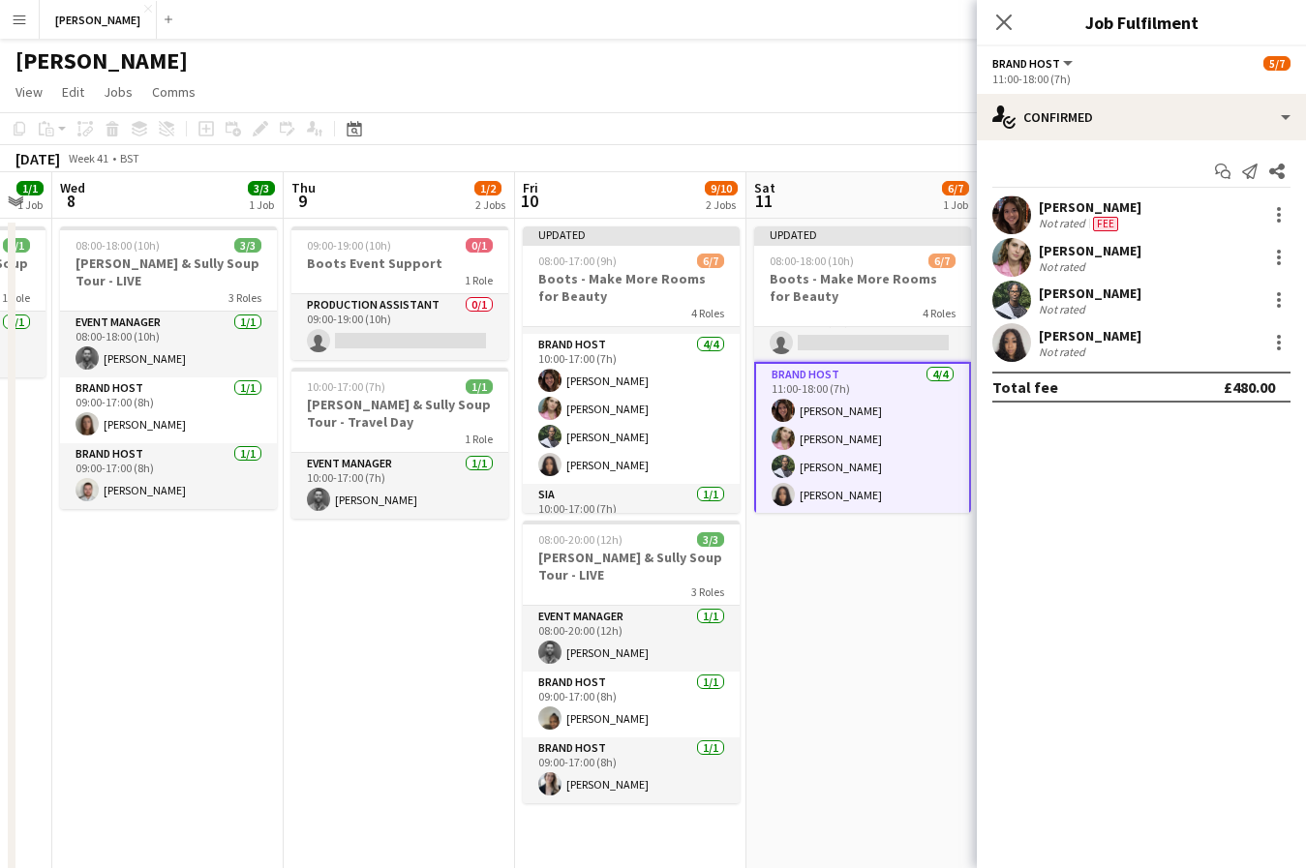
click at [893, 652] on app-date-cell "Updated 08:00-18:00 (10h) 6/7 Boots - Make More Rooms for Beauty 4 Roles DJ 0/1…" at bounding box center [861, 644] width 231 height 851
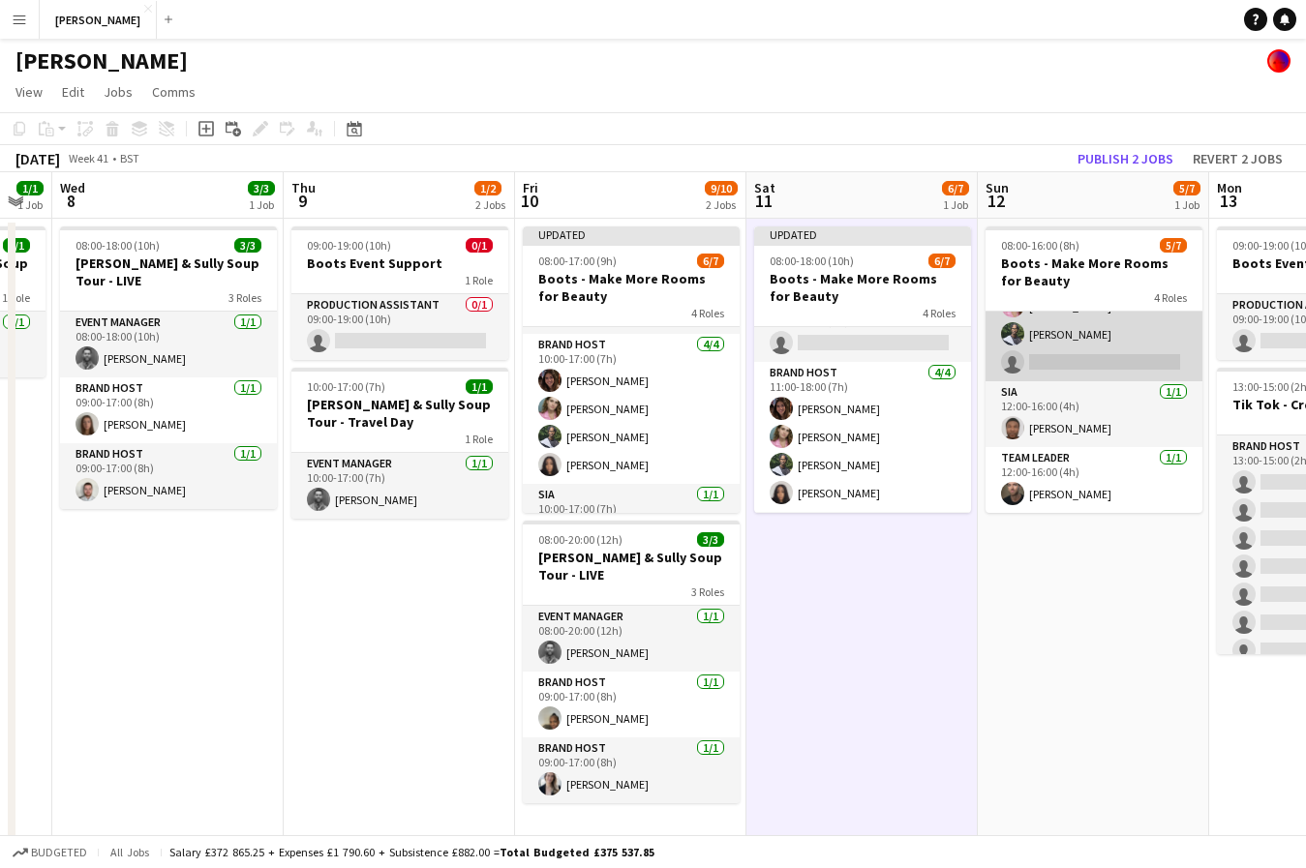
click at [1106, 354] on app-card-role "Brand Host [DATE] 12:00-16:00 (4h) [PERSON_NAME] [PERSON_NAME] [PERSON_NAME] si…" at bounding box center [1093, 306] width 217 height 150
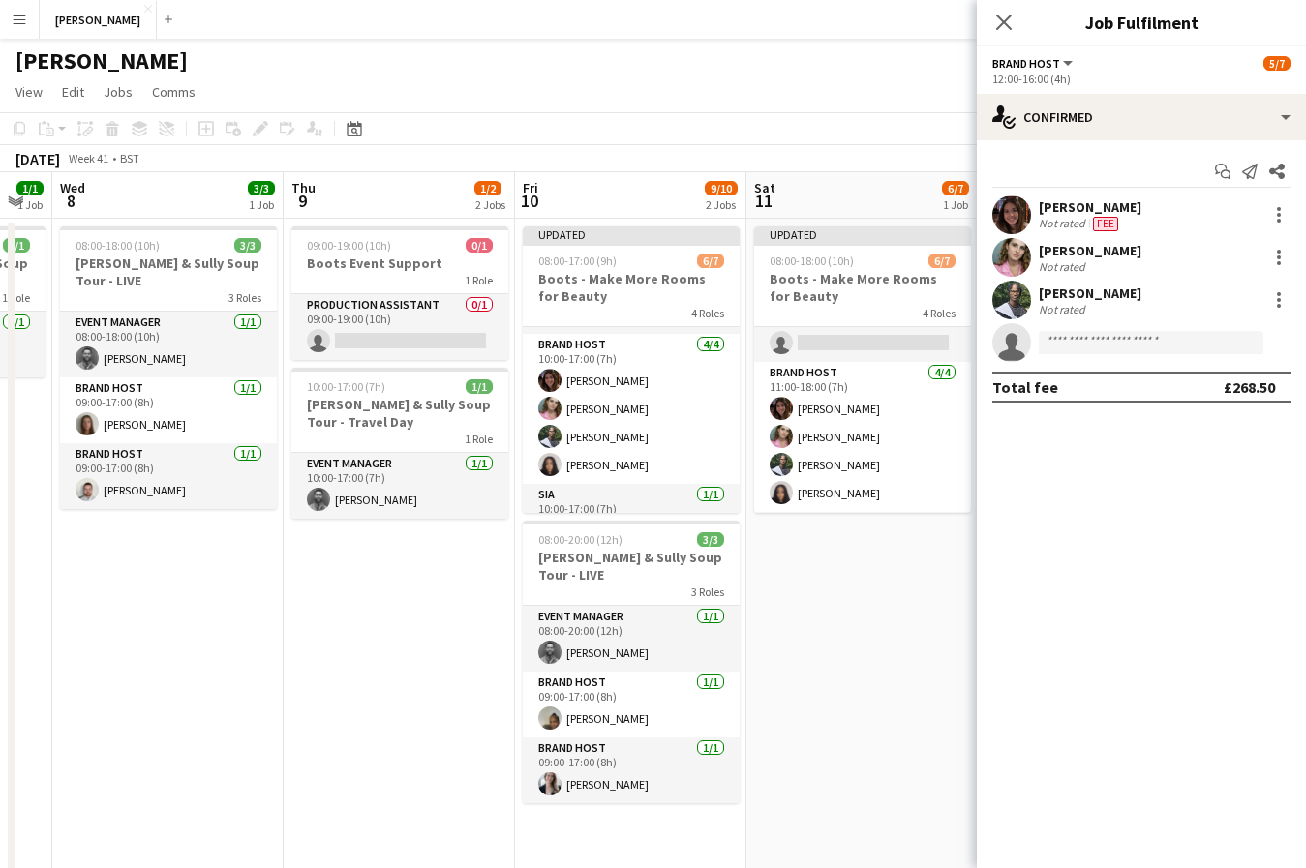
scroll to position [148, 0]
click at [1194, 350] on input at bounding box center [1151, 342] width 225 height 23
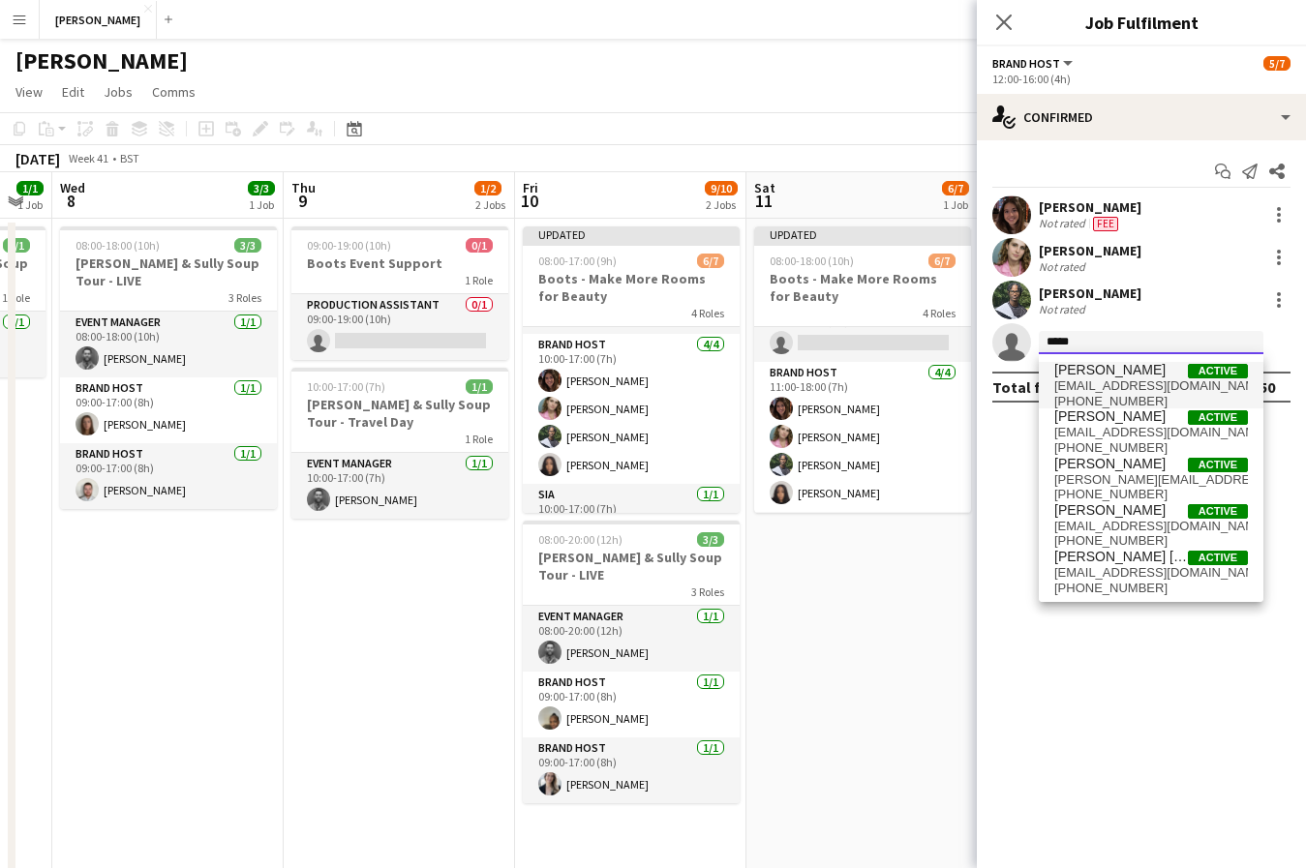
type input "*****"
click at [1156, 379] on span "[EMAIL_ADDRESS][DOMAIN_NAME]" at bounding box center [1151, 385] width 194 height 15
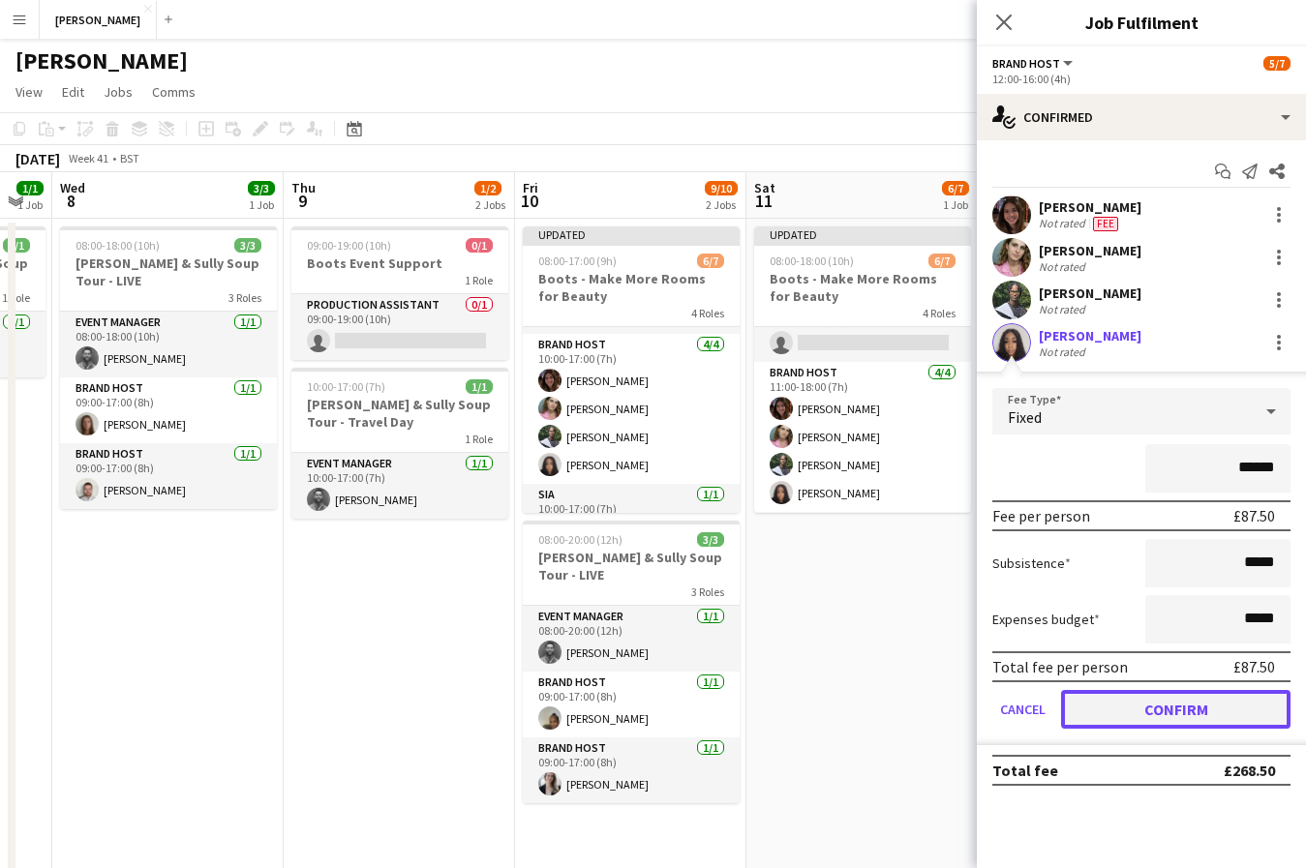
click at [1174, 710] on button "Confirm" at bounding box center [1175, 709] width 229 height 39
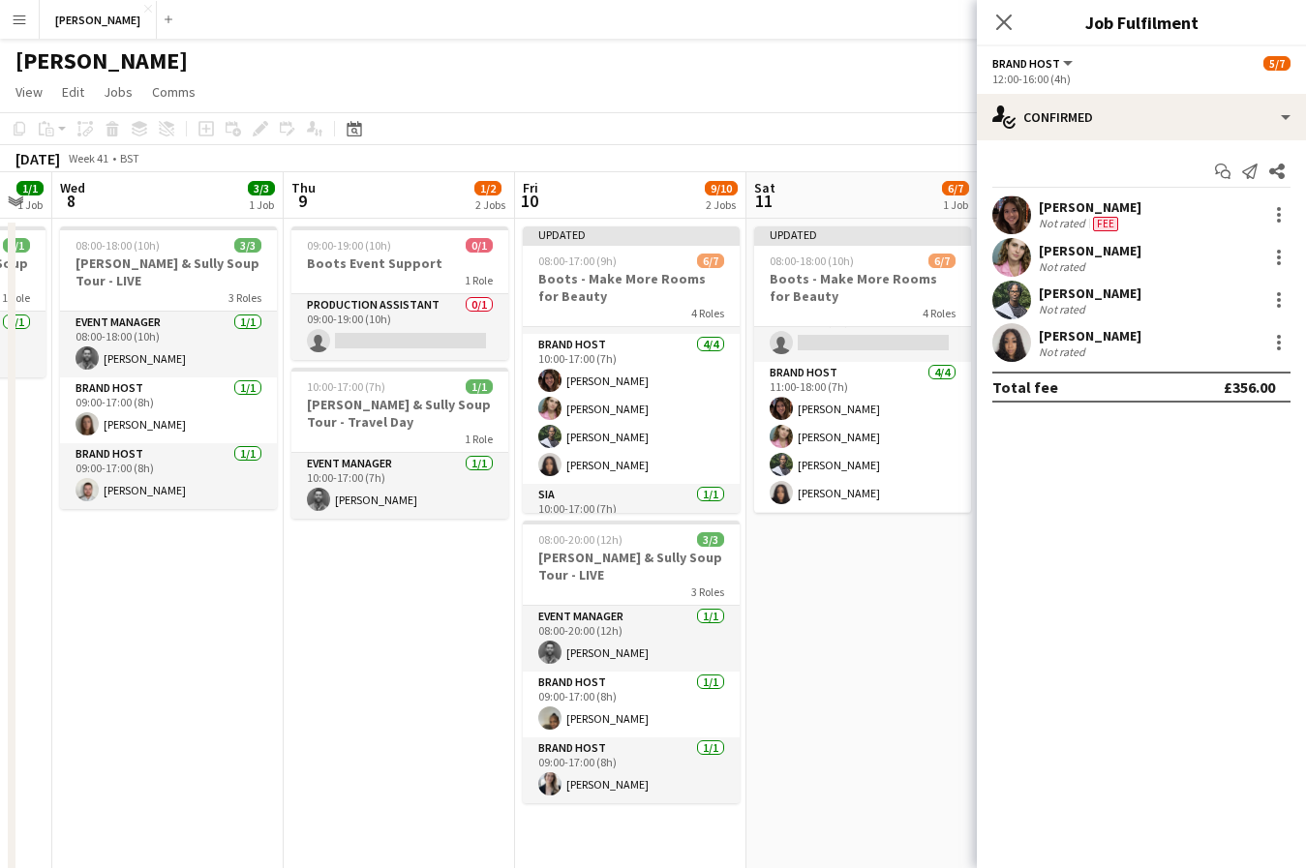
click at [868, 623] on app-date-cell "Updated 08:00-18:00 (10h) 6/7 Boots - Make More Rooms for Beauty 4 Roles DJ 0/1…" at bounding box center [861, 644] width 231 height 851
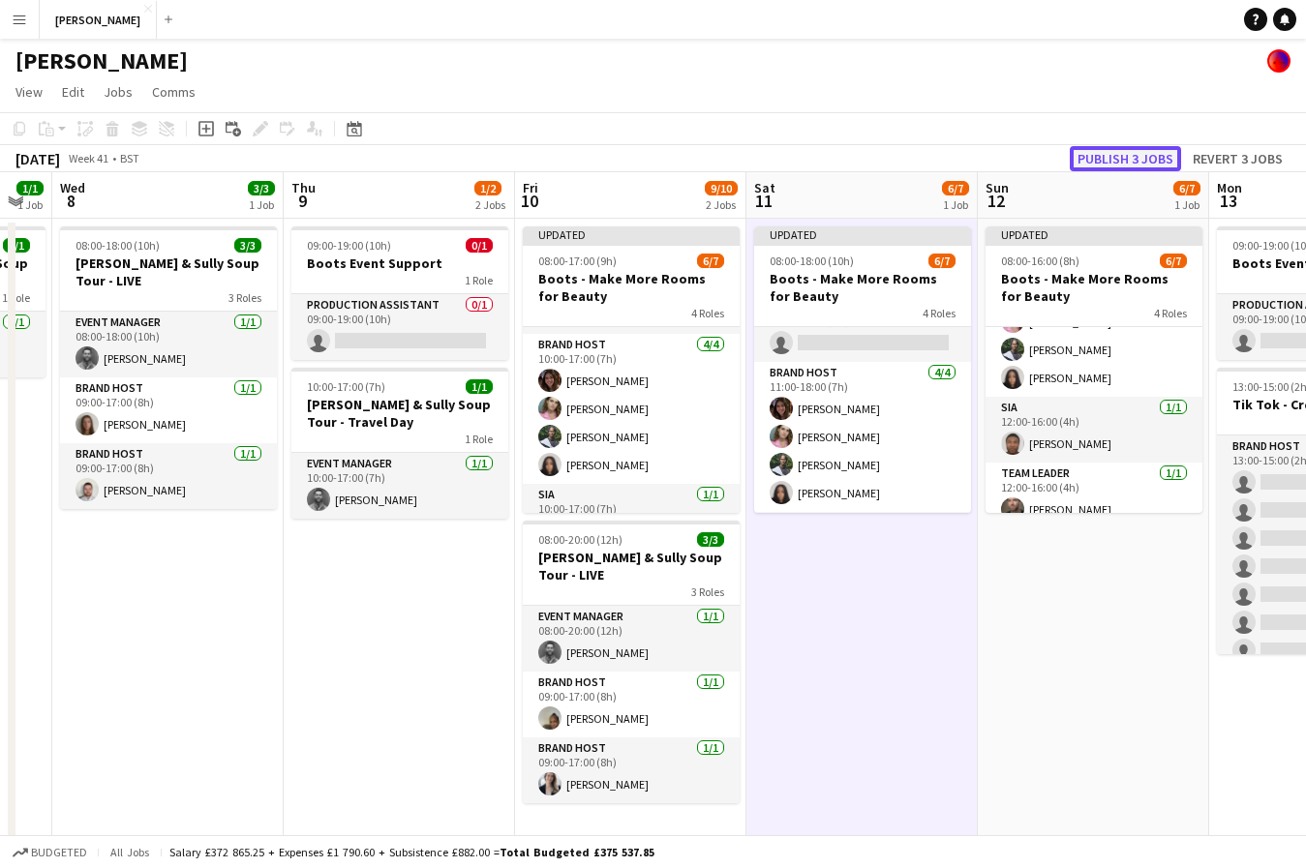
click at [1144, 158] on button "Publish 3 jobs" at bounding box center [1125, 158] width 111 height 25
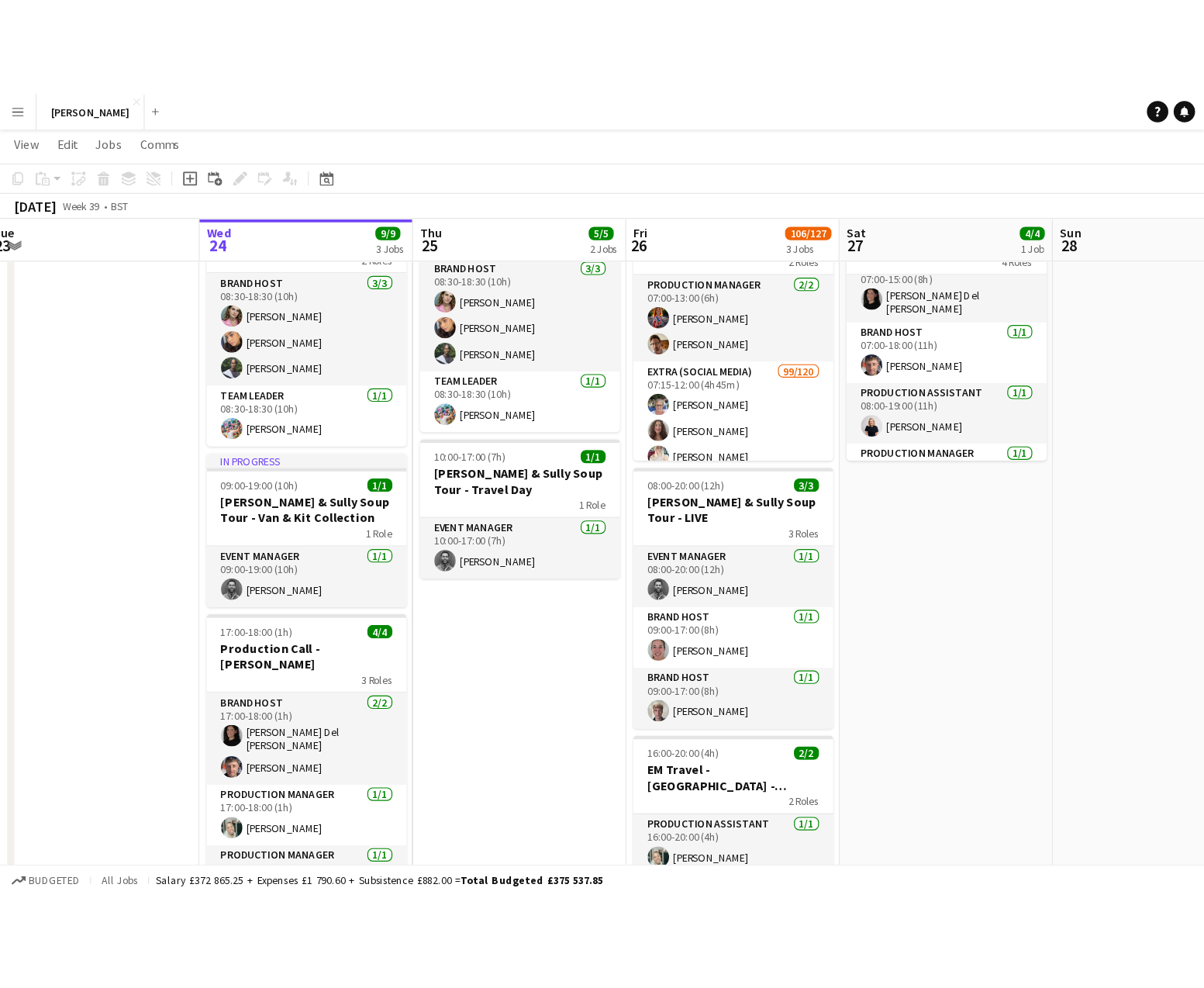
scroll to position [0, 0]
